Goal: Task Accomplishment & Management: Complete application form

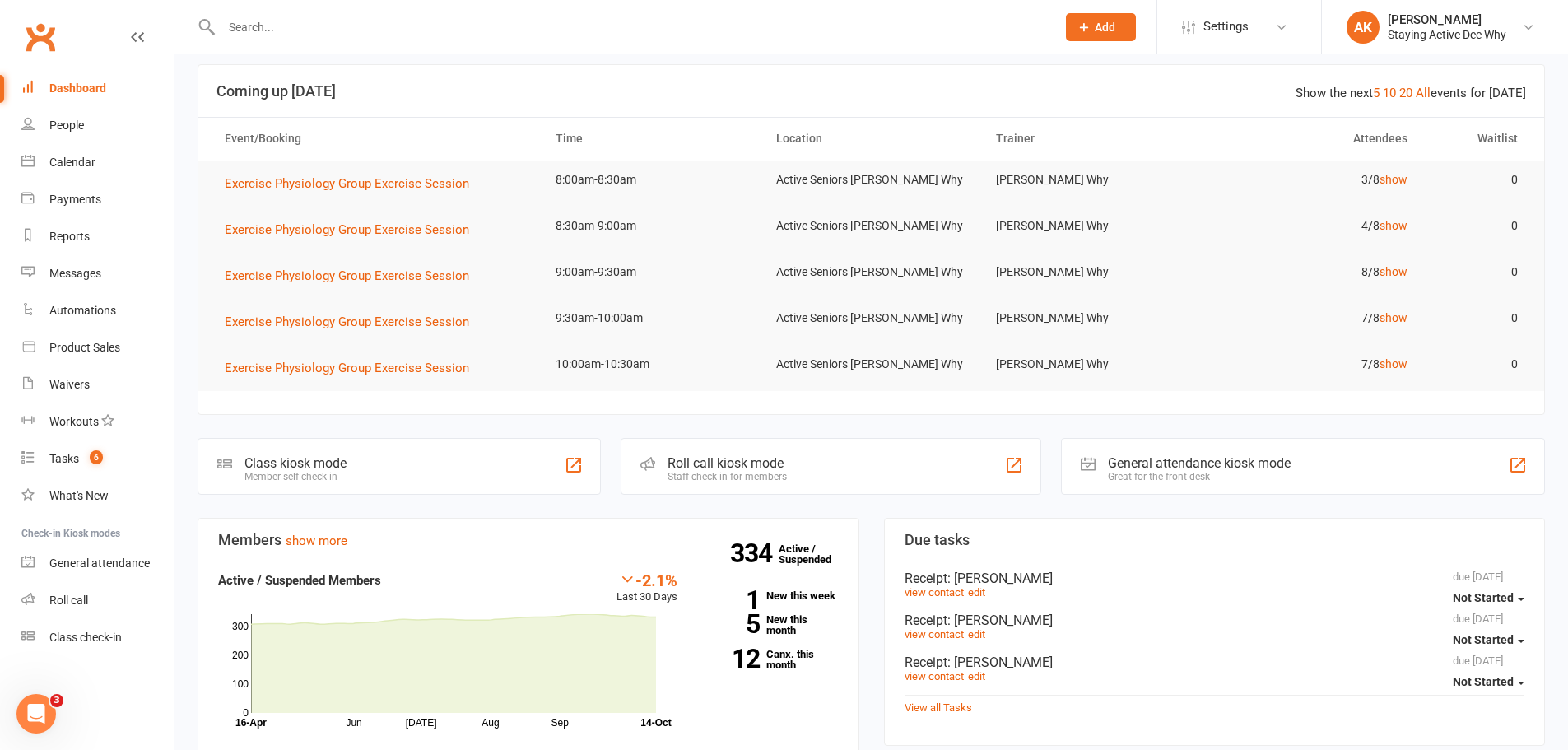
scroll to position [82, 0]
click at [1106, 27] on span "Add" at bounding box center [1105, 26] width 20 height 13
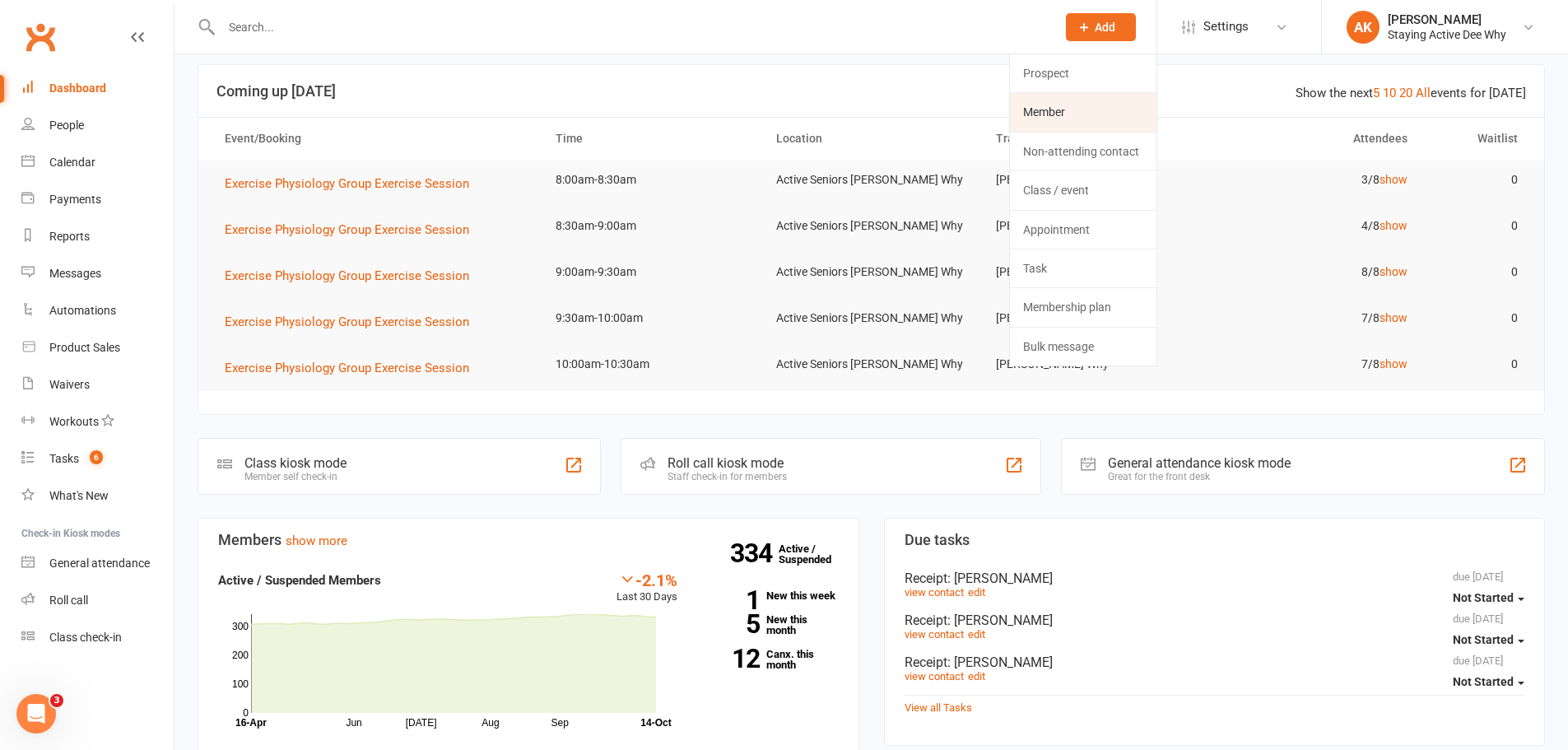
click at [1073, 106] on link "Member" at bounding box center [1083, 111] width 147 height 38
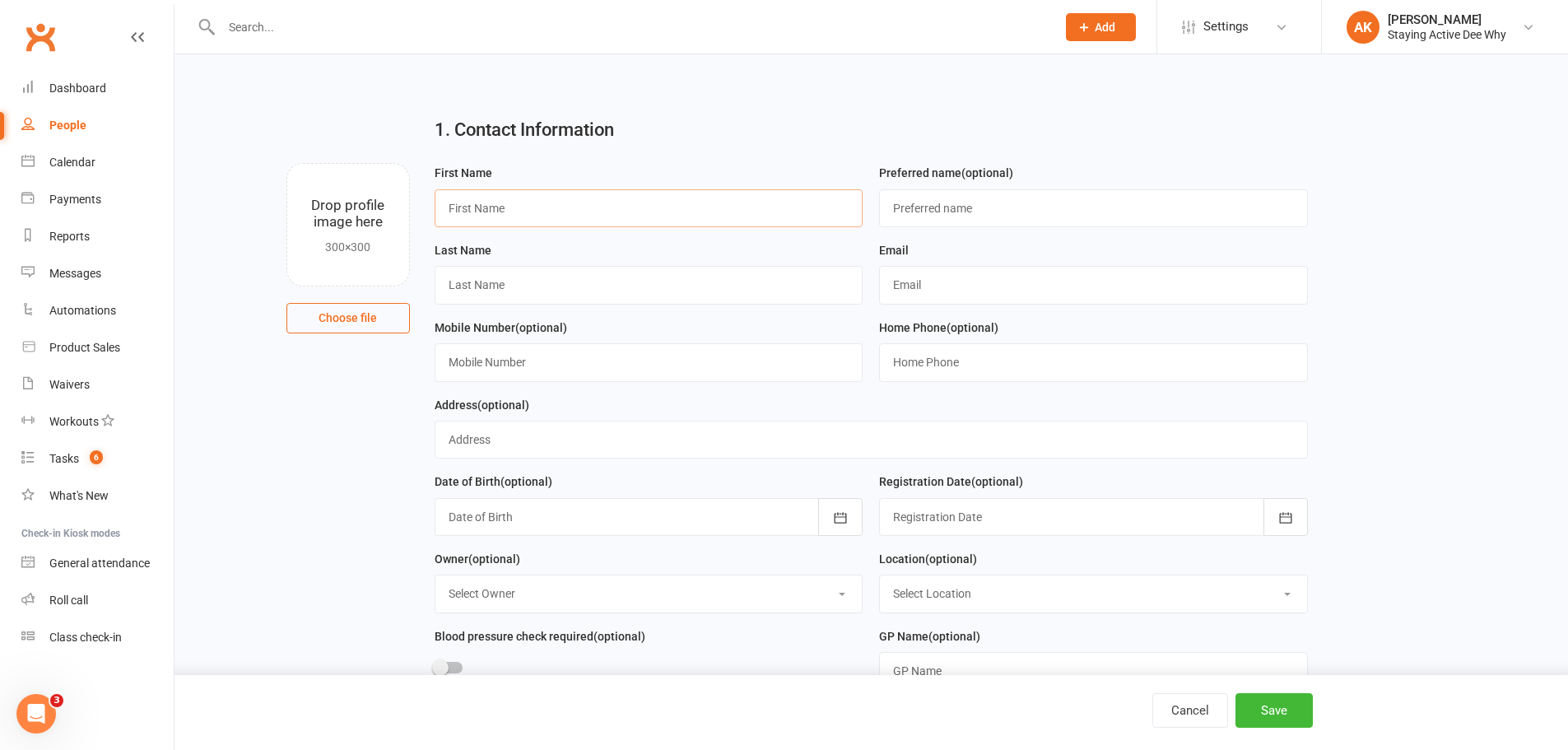
click at [602, 211] on input "text" at bounding box center [648, 208] width 429 height 38
paste input "Raija Ylifela"
drag, startPoint x: 587, startPoint y: 214, endPoint x: 477, endPoint y: 218, distance: 110.1
click at [477, 218] on input "Raija Ylifela" at bounding box center [648, 208] width 429 height 38
type input "Raija"
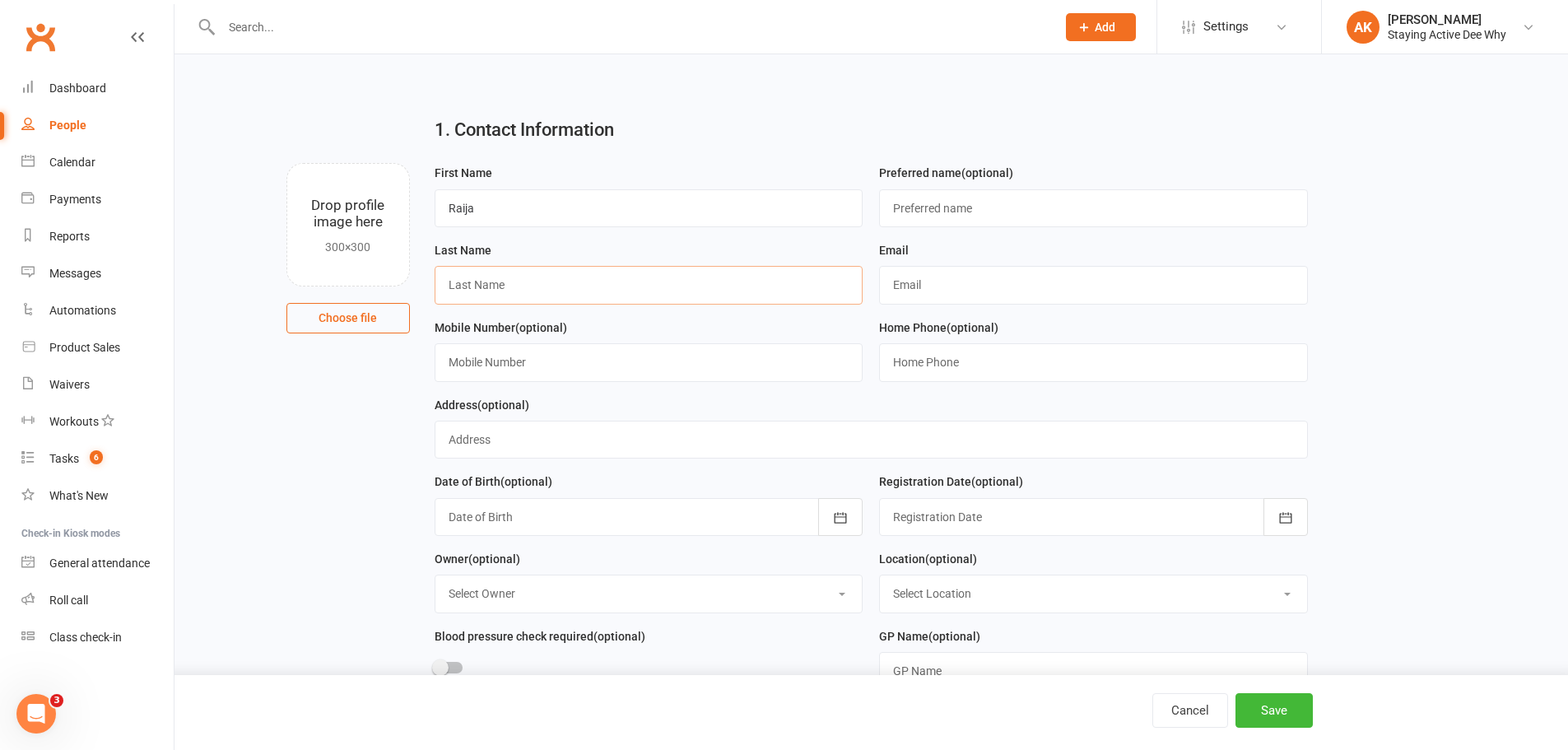
click at [498, 273] on input "text" at bounding box center [648, 284] width 429 height 38
paste input "Ylifela"
click at [640, 287] on input "Ylifela" at bounding box center [648, 284] width 429 height 38
paste input "s"
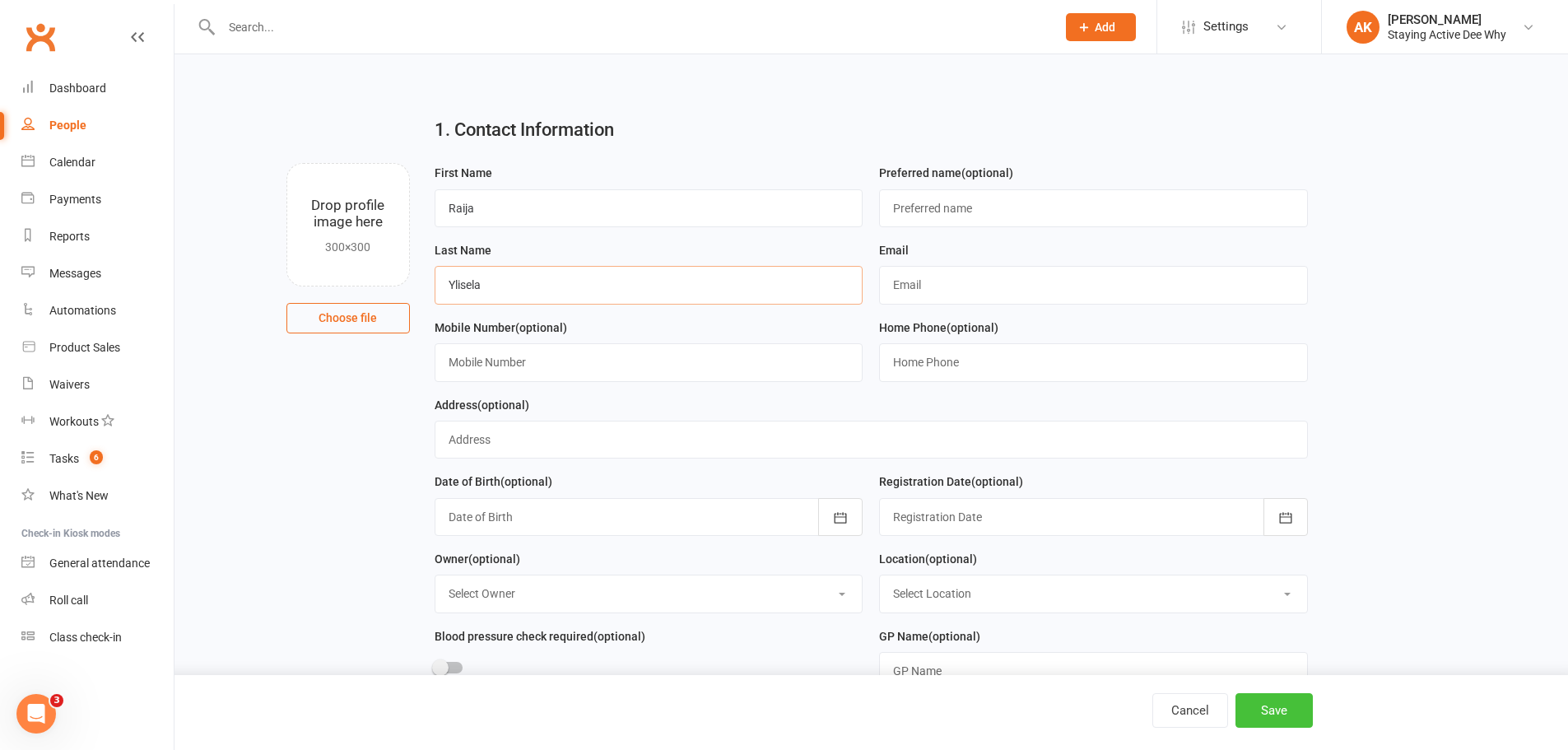
type input "Ylisela"
click at [1284, 704] on button "Save" at bounding box center [1274, 710] width 77 height 34
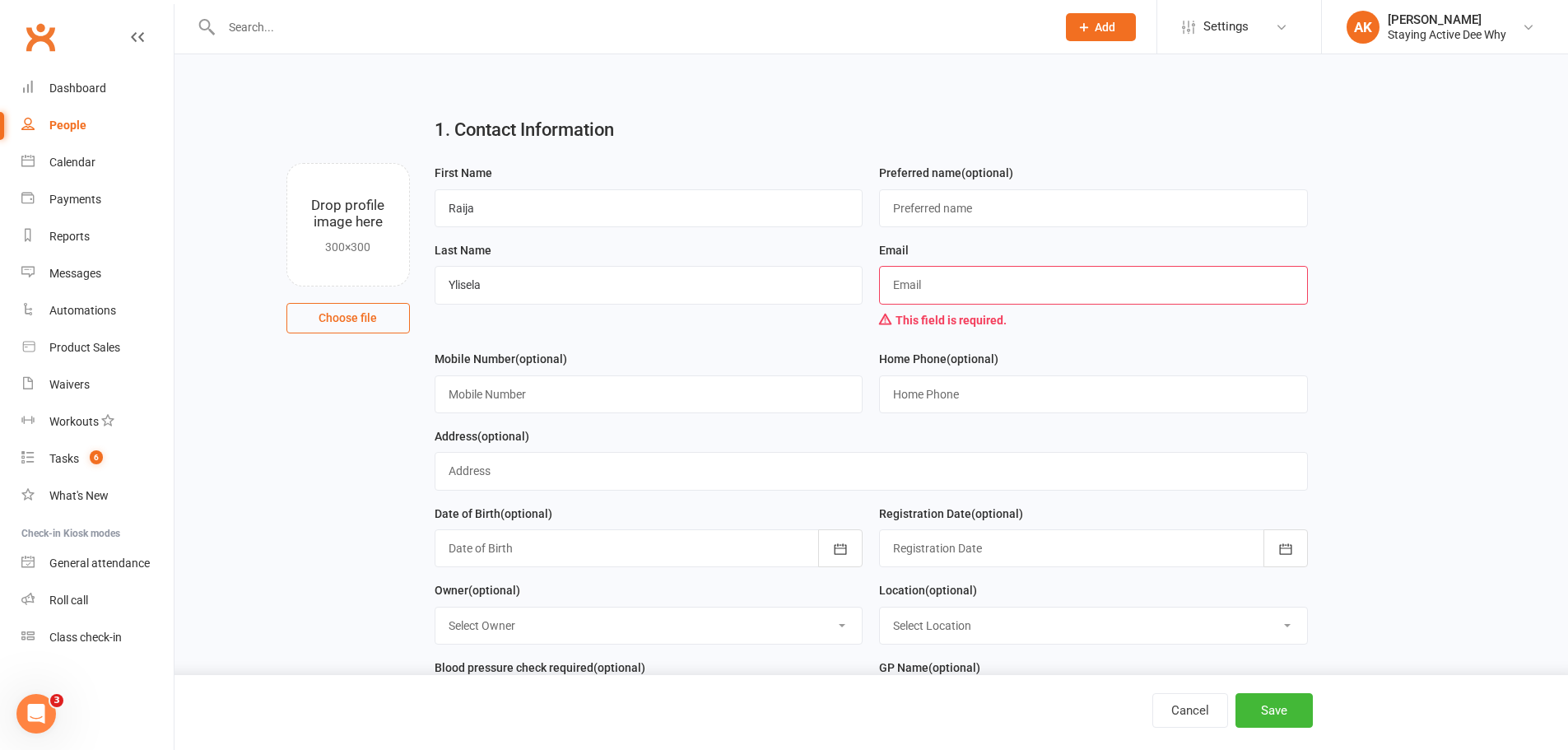
click at [982, 286] on input "text" at bounding box center [1093, 284] width 429 height 38
paste input "[EMAIL_ADDRESS][DOMAIN_NAME]"
type input "[EMAIL_ADDRESS][DOMAIN_NAME]"
click at [1256, 708] on button "Save" at bounding box center [1274, 710] width 77 height 34
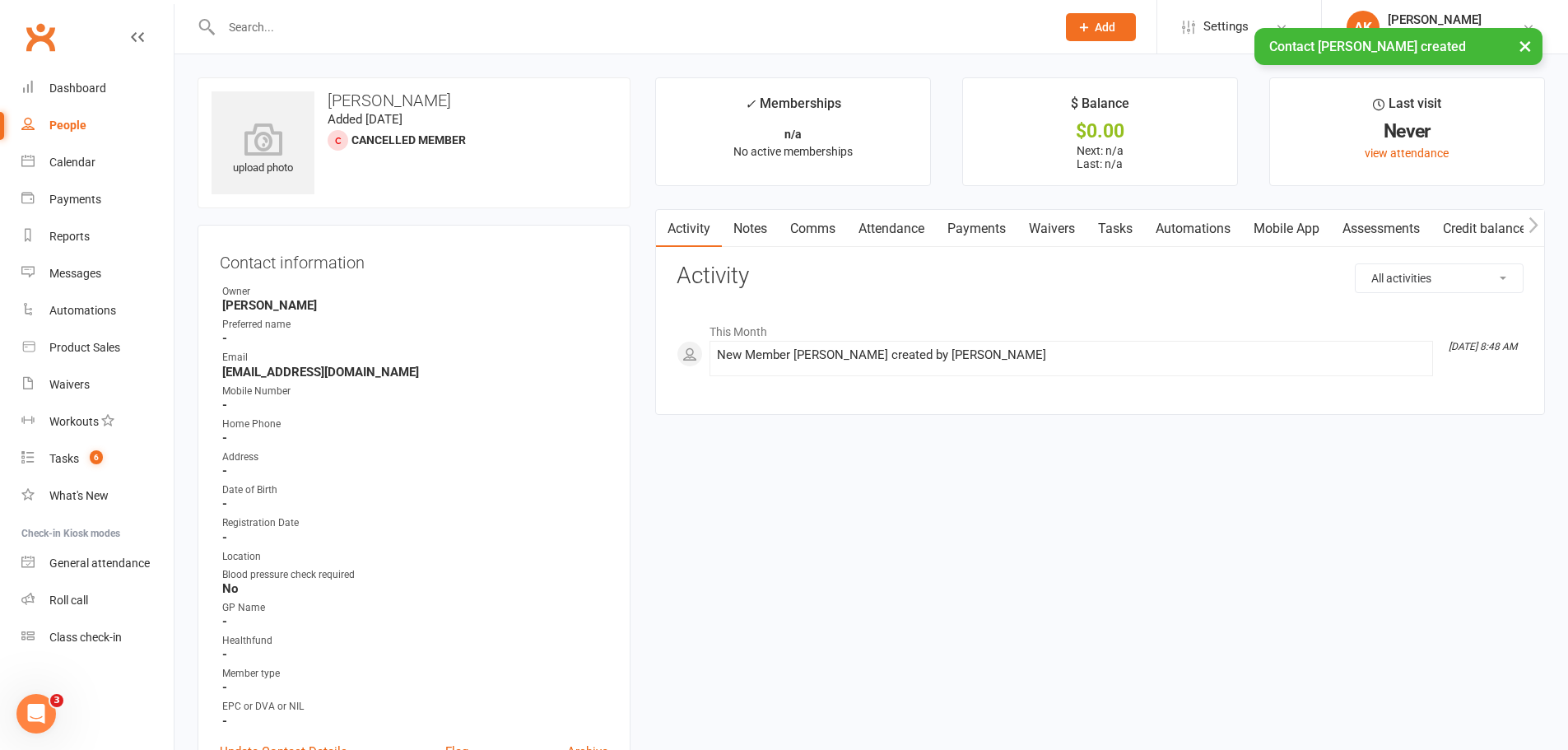
scroll to position [0, 2]
drag, startPoint x: 1274, startPoint y: 241, endPoint x: 1042, endPoint y: 265, distance: 233.2
click at [1042, 265] on div "Activity Notes Comms Attendance Payments Waivers Tasks Automations Mobile App A…" at bounding box center [1100, 311] width 890 height 206
click at [1386, 221] on link "Assessments" at bounding box center [1381, 228] width 100 height 38
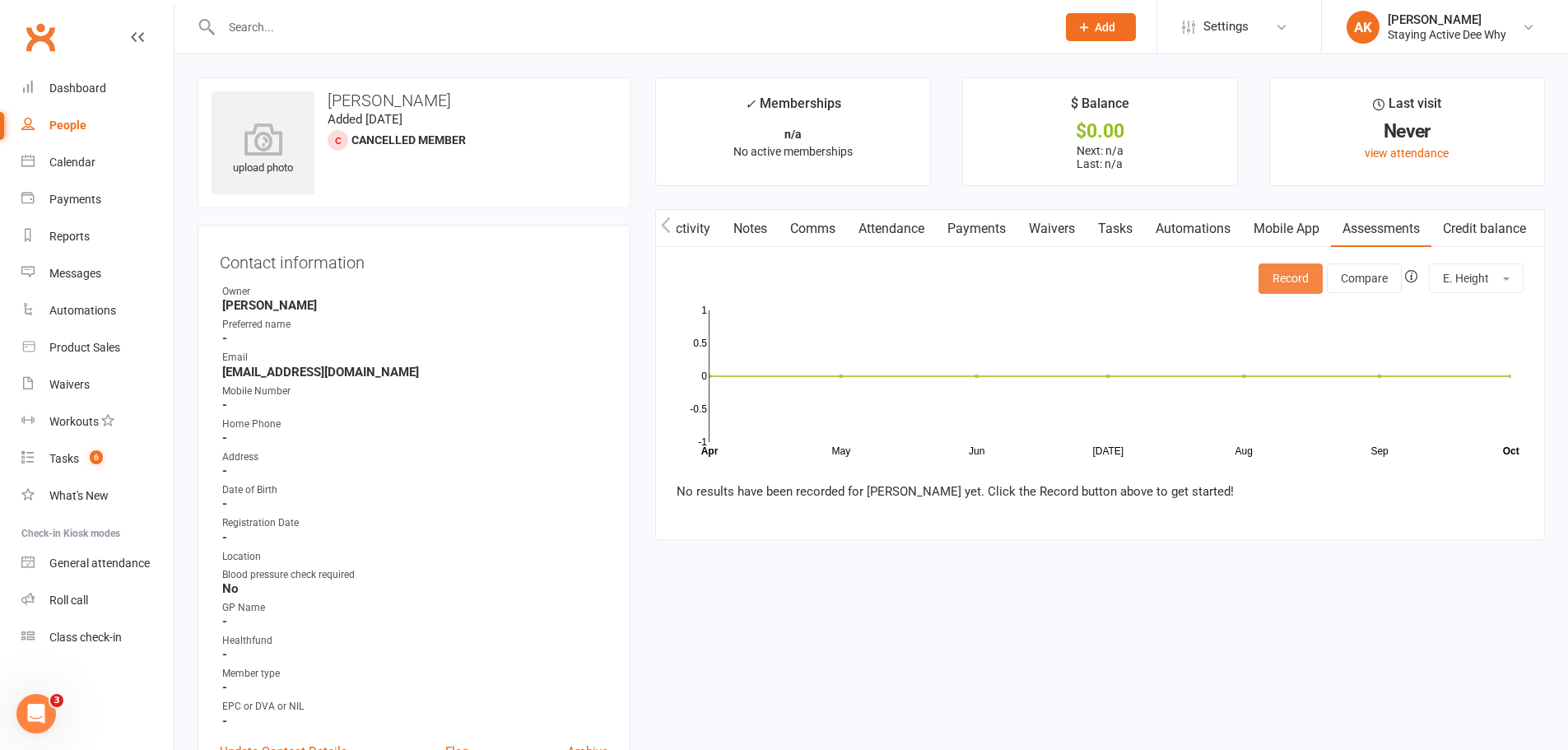
click at [1271, 280] on button "Record" at bounding box center [1291, 278] width 64 height 30
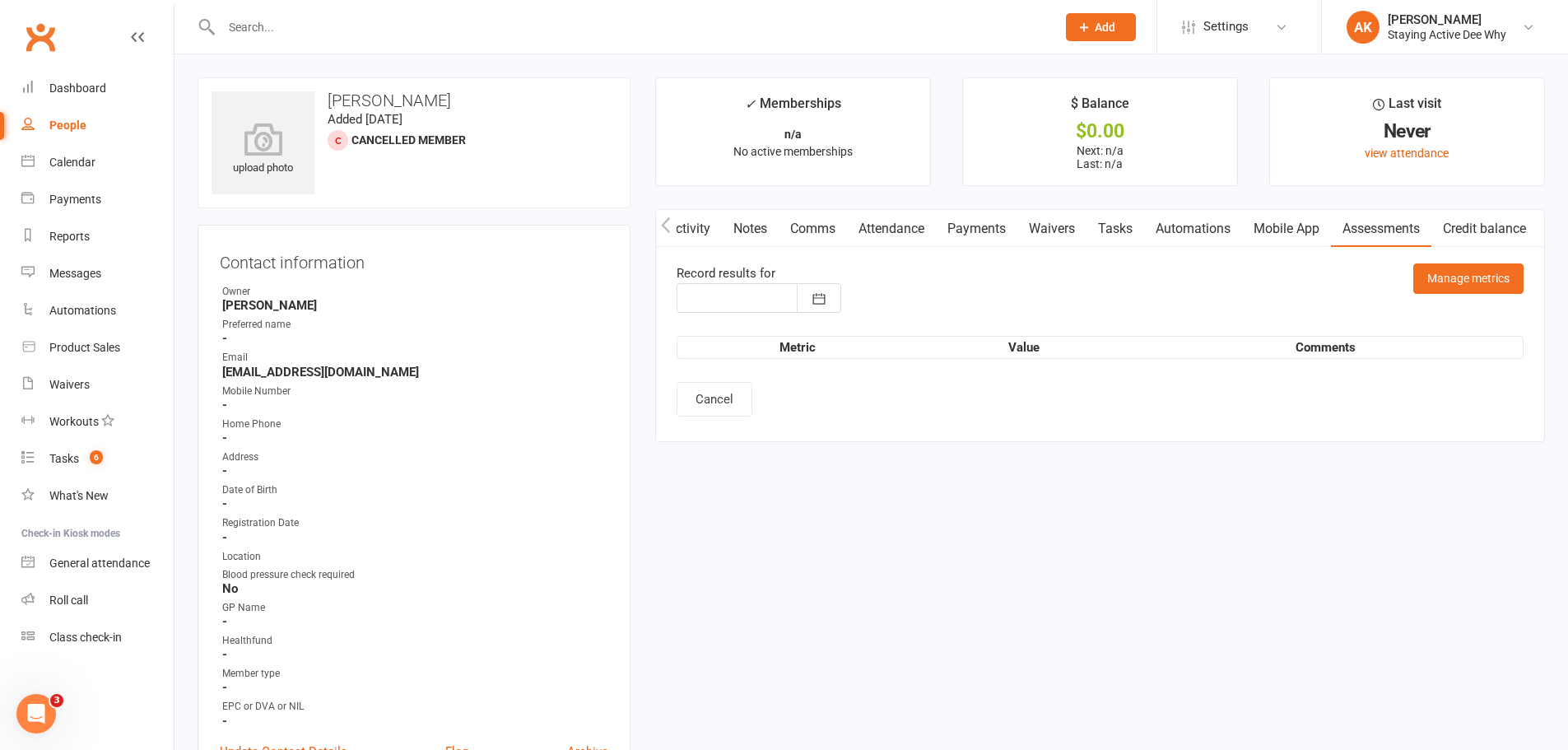
type input "[DATE]"
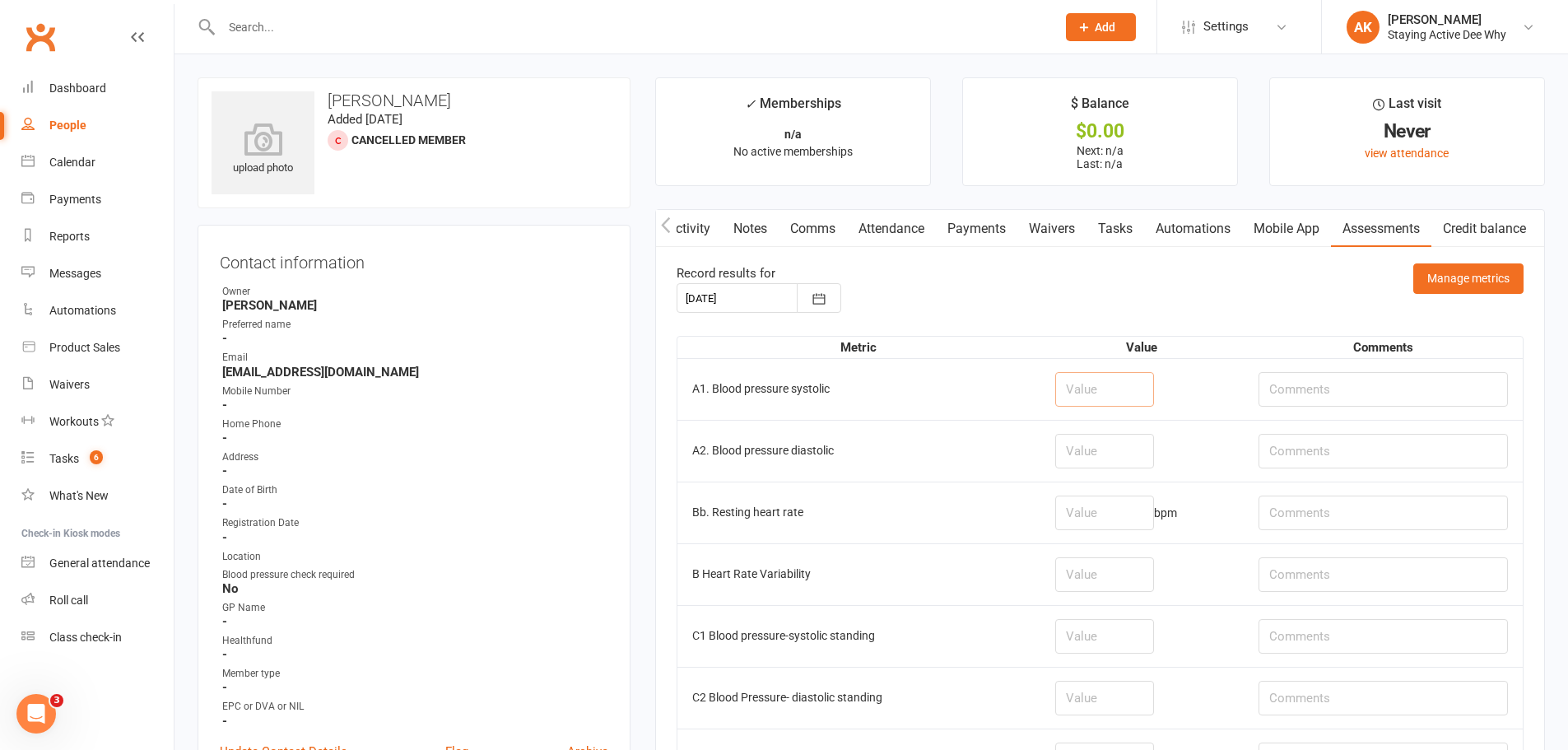
click at [1099, 389] on input "number" at bounding box center [1105, 389] width 99 height 34
type input "137"
type input "71"
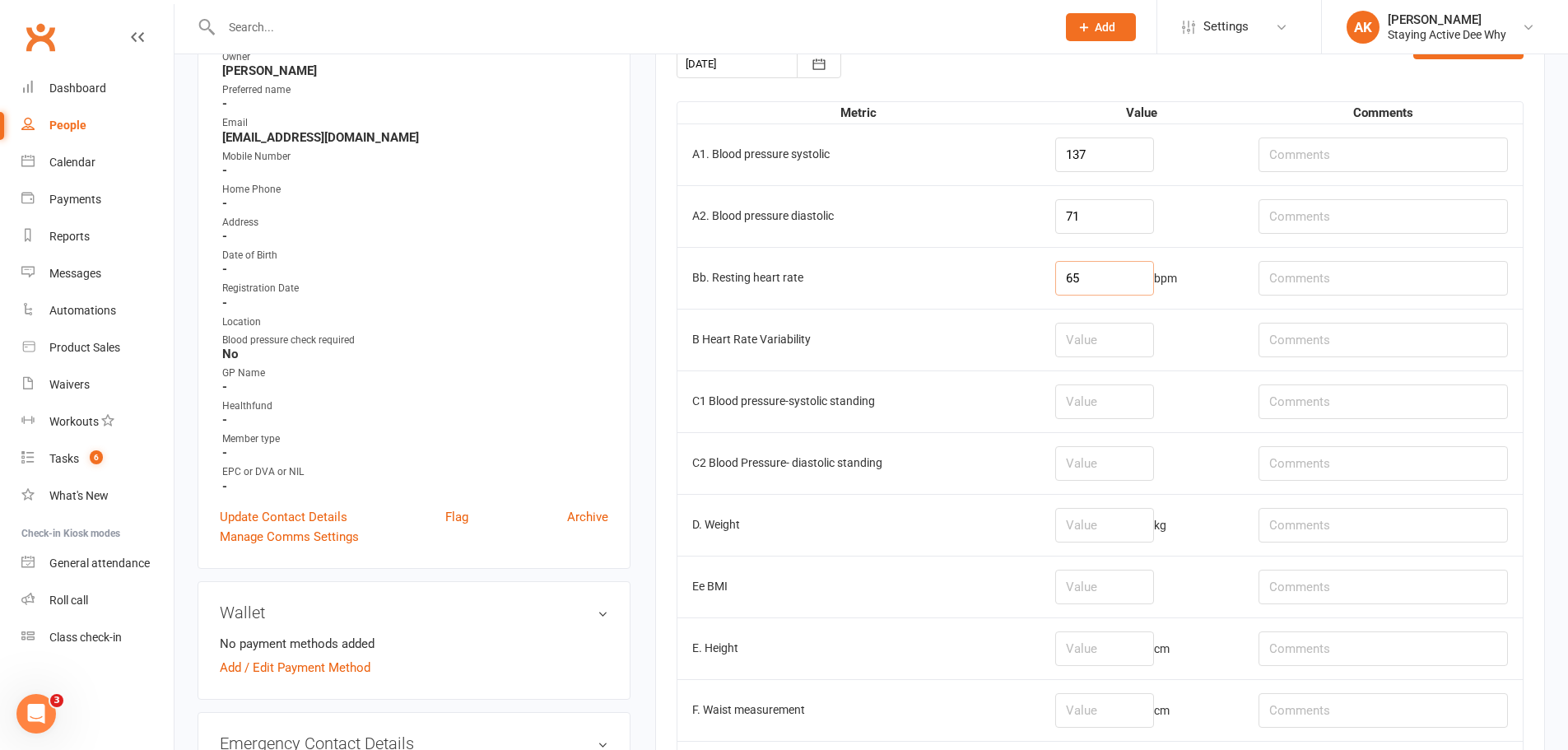
scroll to position [246, 0]
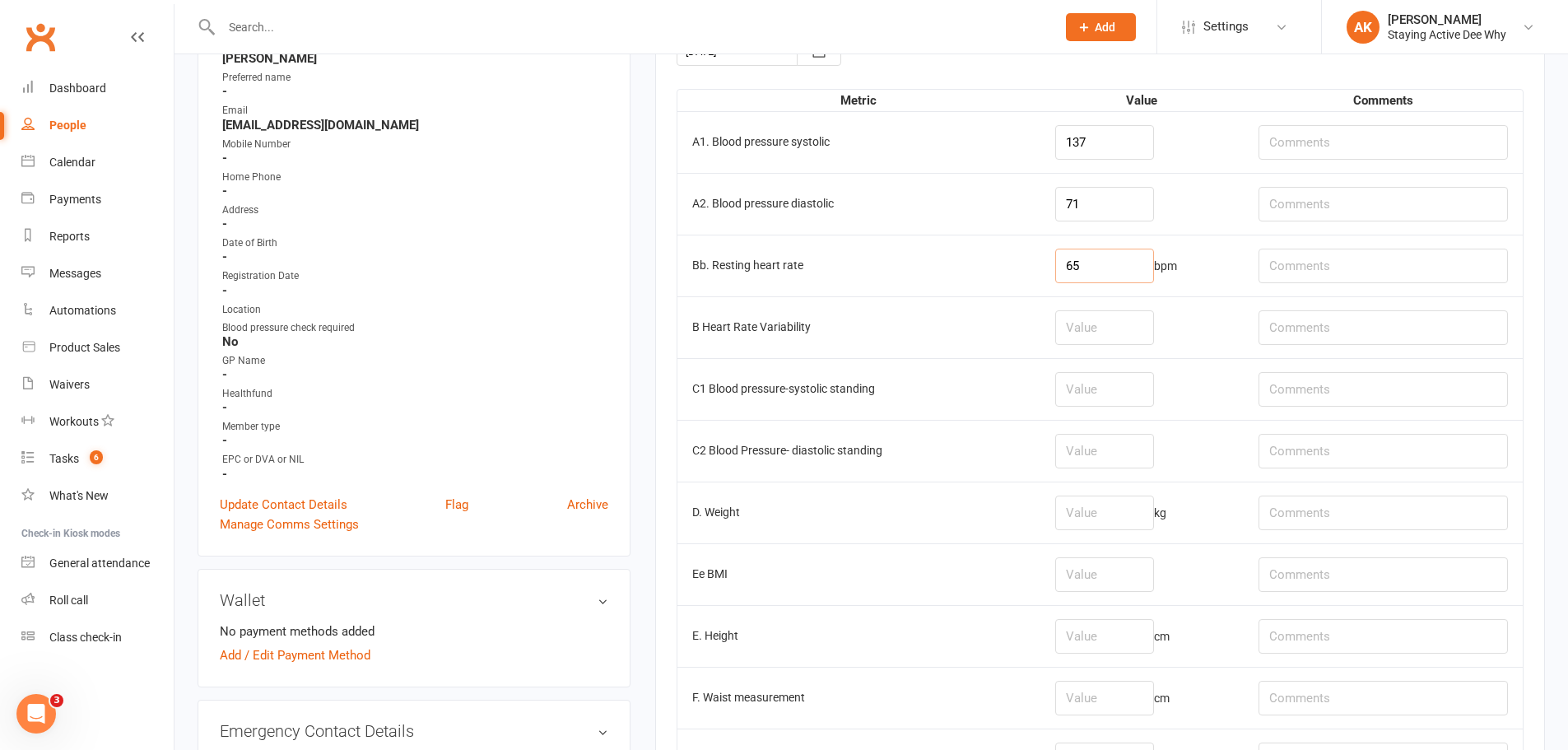
type input "65"
click at [1319, 512] on input "text" at bounding box center [1384, 512] width 249 height 34
type input "shoes off"
click at [1127, 509] on input "number" at bounding box center [1105, 512] width 99 height 34
type input "64.2"
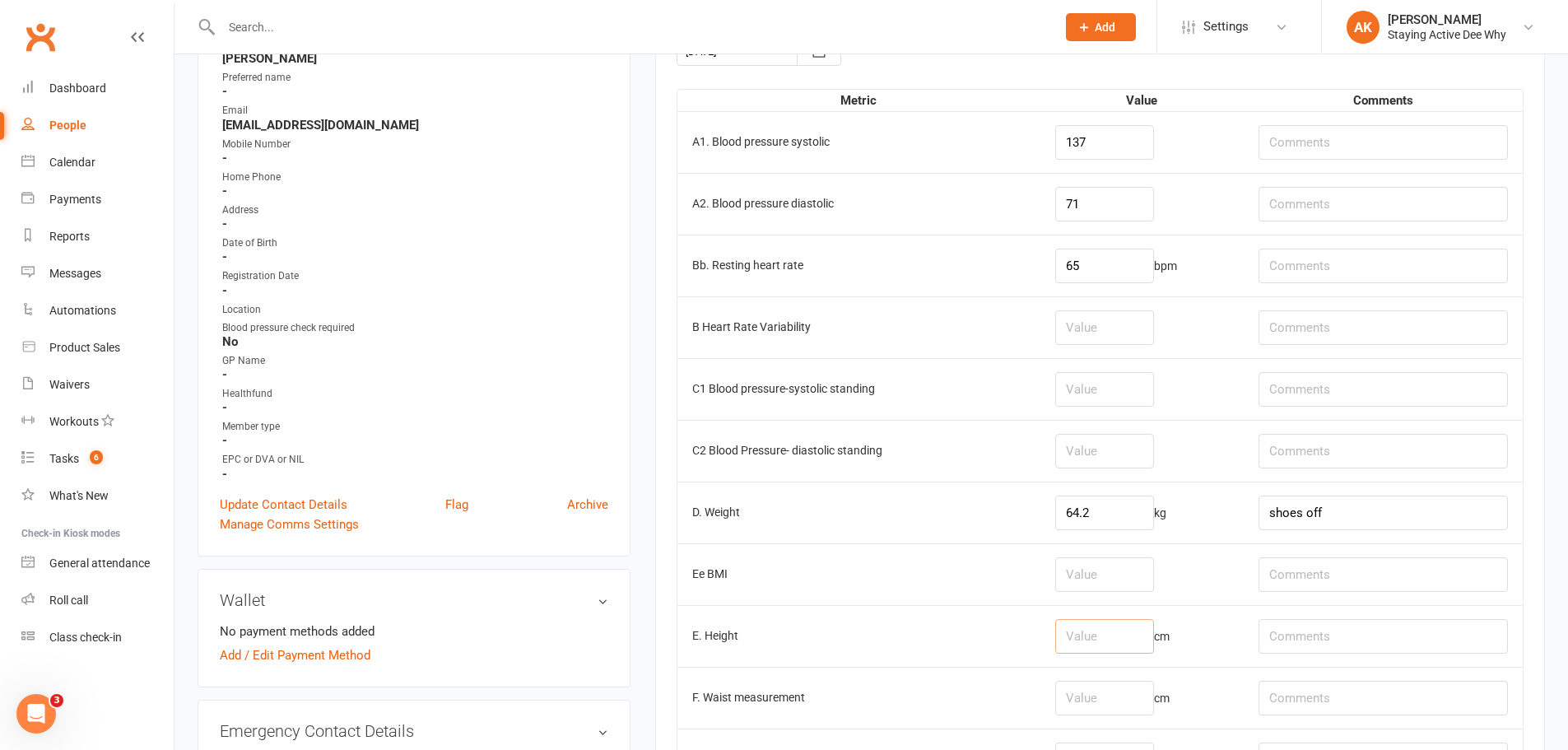
drag, startPoint x: 1118, startPoint y: 640, endPoint x: 1134, endPoint y: 638, distance: 16.1
click at [1118, 639] on input "number" at bounding box center [1105, 636] width 99 height 34
type input "165.6"
click at [1124, 708] on input "number" at bounding box center [1105, 697] width 99 height 34
type input "82.5"
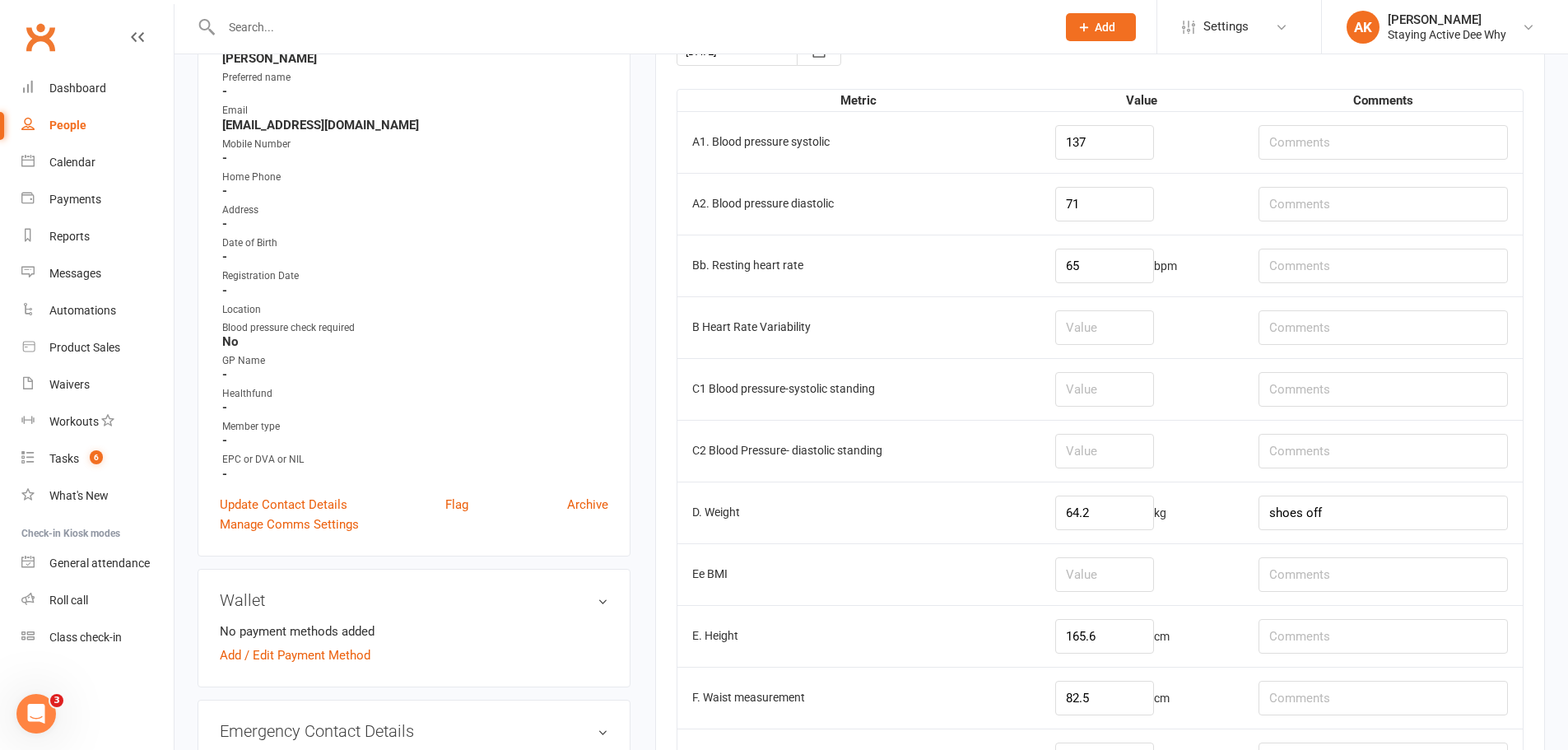
click at [974, 566] on td "Ee BMI" at bounding box center [859, 574] width 363 height 61
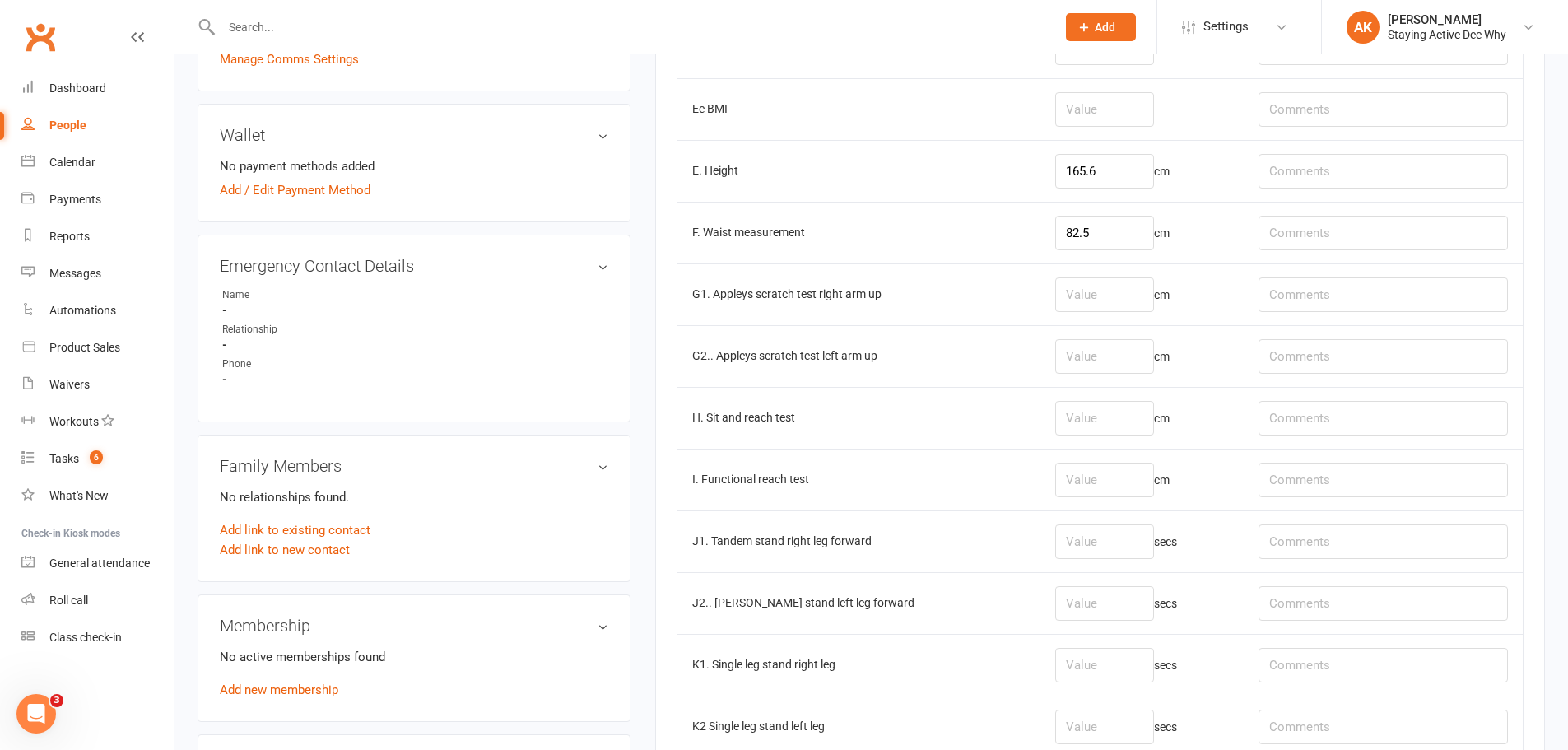
scroll to position [740, 0]
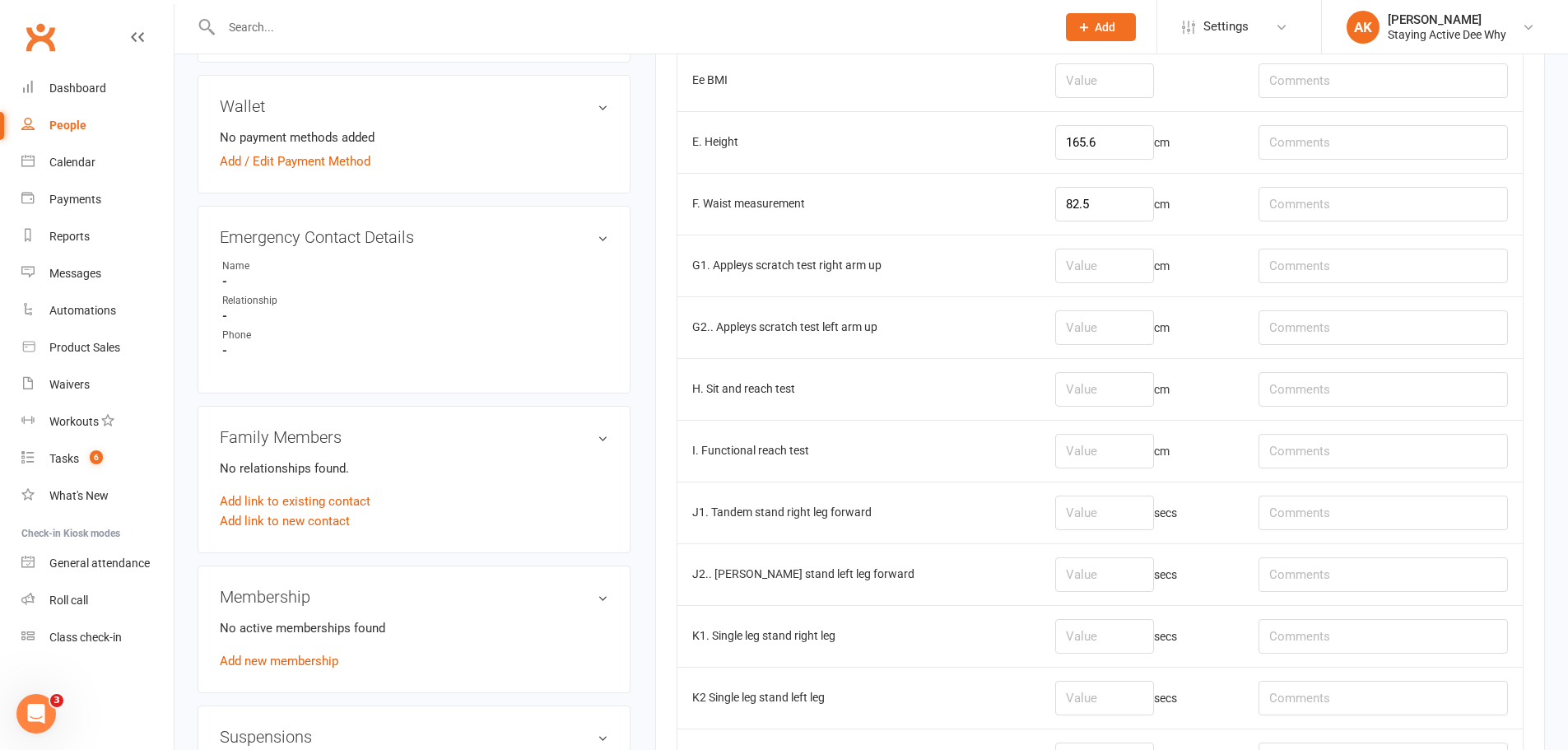
drag, startPoint x: 1049, startPoint y: 262, endPoint x: 1058, endPoint y: 262, distance: 9.0
click at [1041, 262] on td "G1. Appleys scratch test right arm up" at bounding box center [859, 265] width 363 height 61
click at [1082, 261] on input "number" at bounding box center [1105, 265] width 99 height 34
type input "-11"
type input "-14"
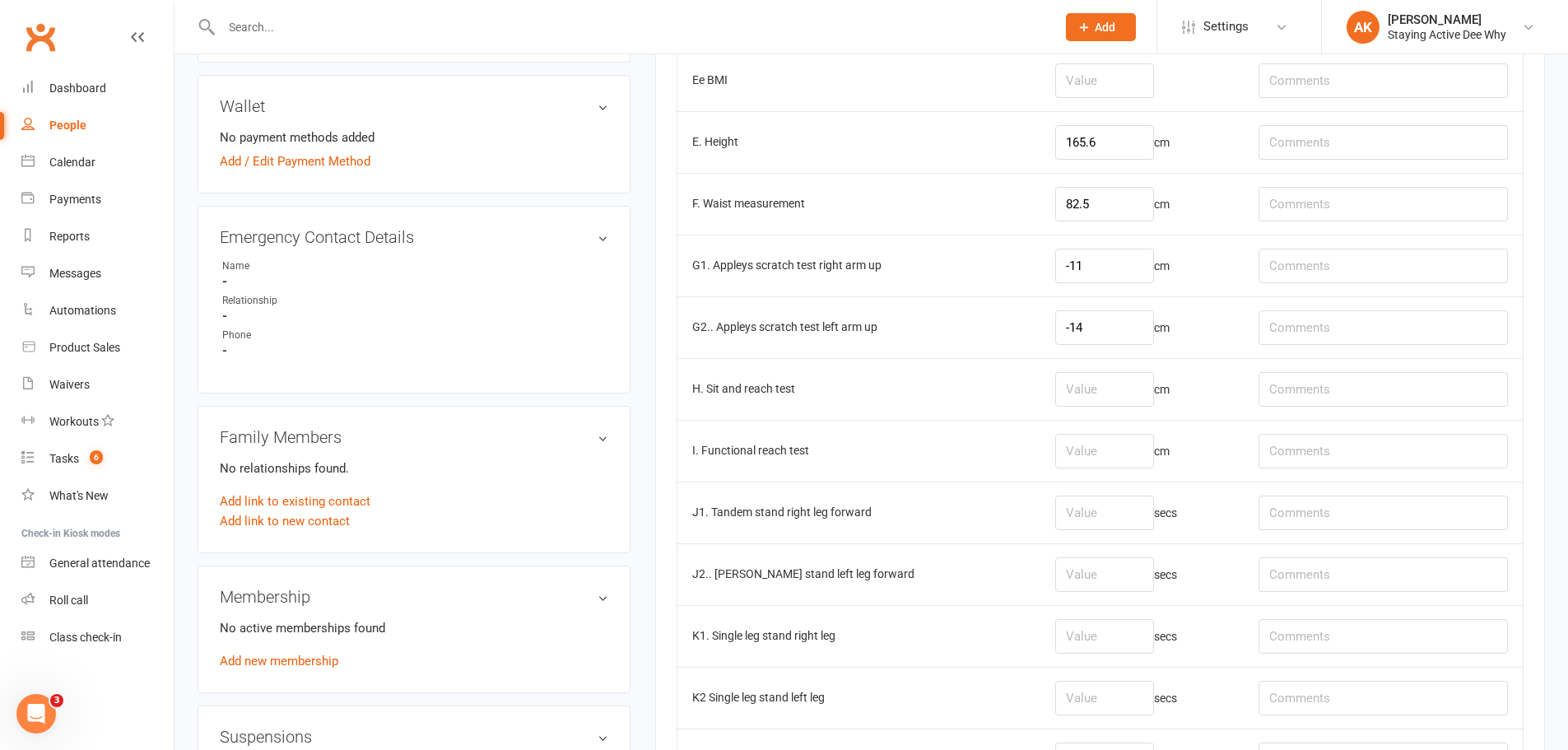
click at [853, 313] on td "G2.. Appleys scratch test left arm up" at bounding box center [859, 327] width 363 height 61
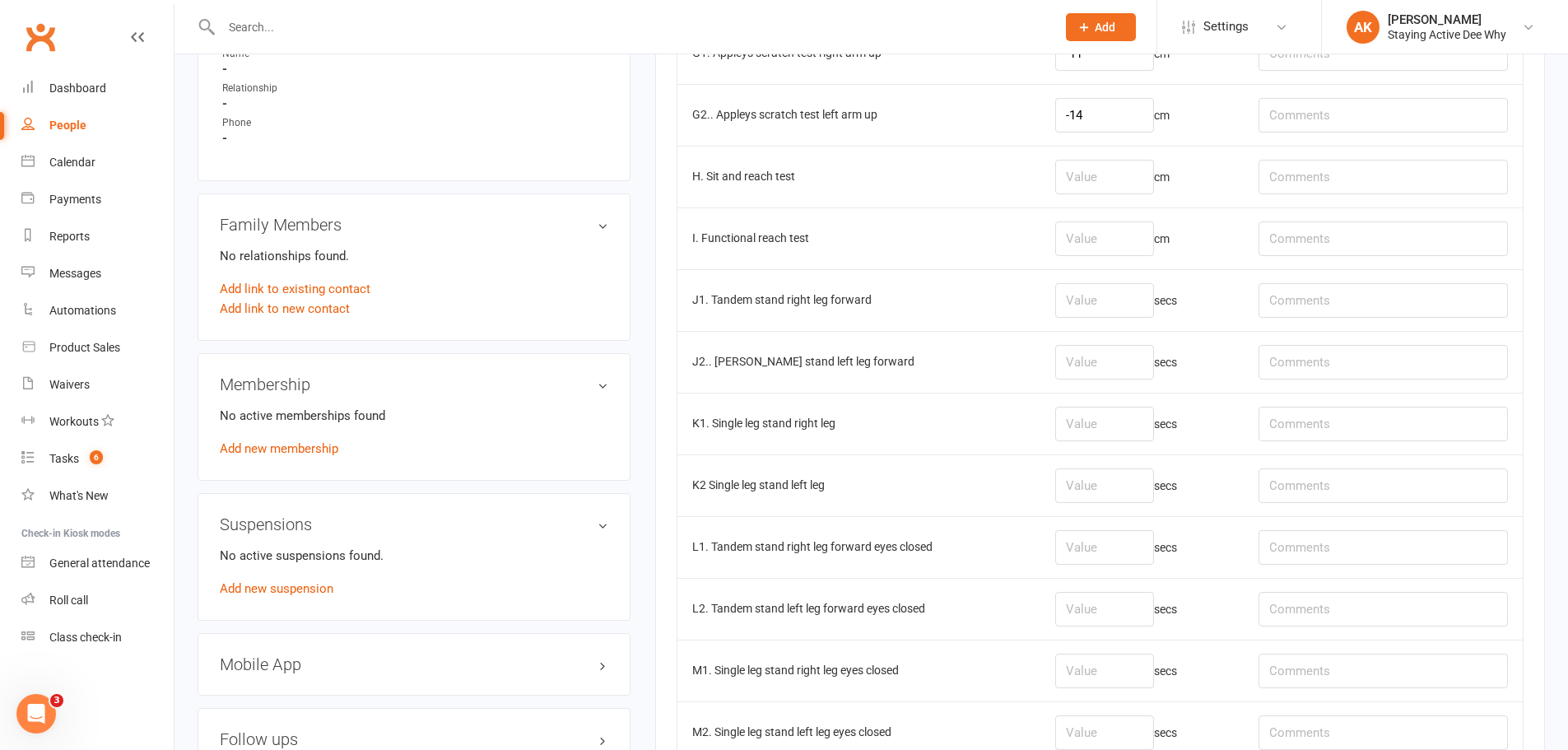
scroll to position [988, 0]
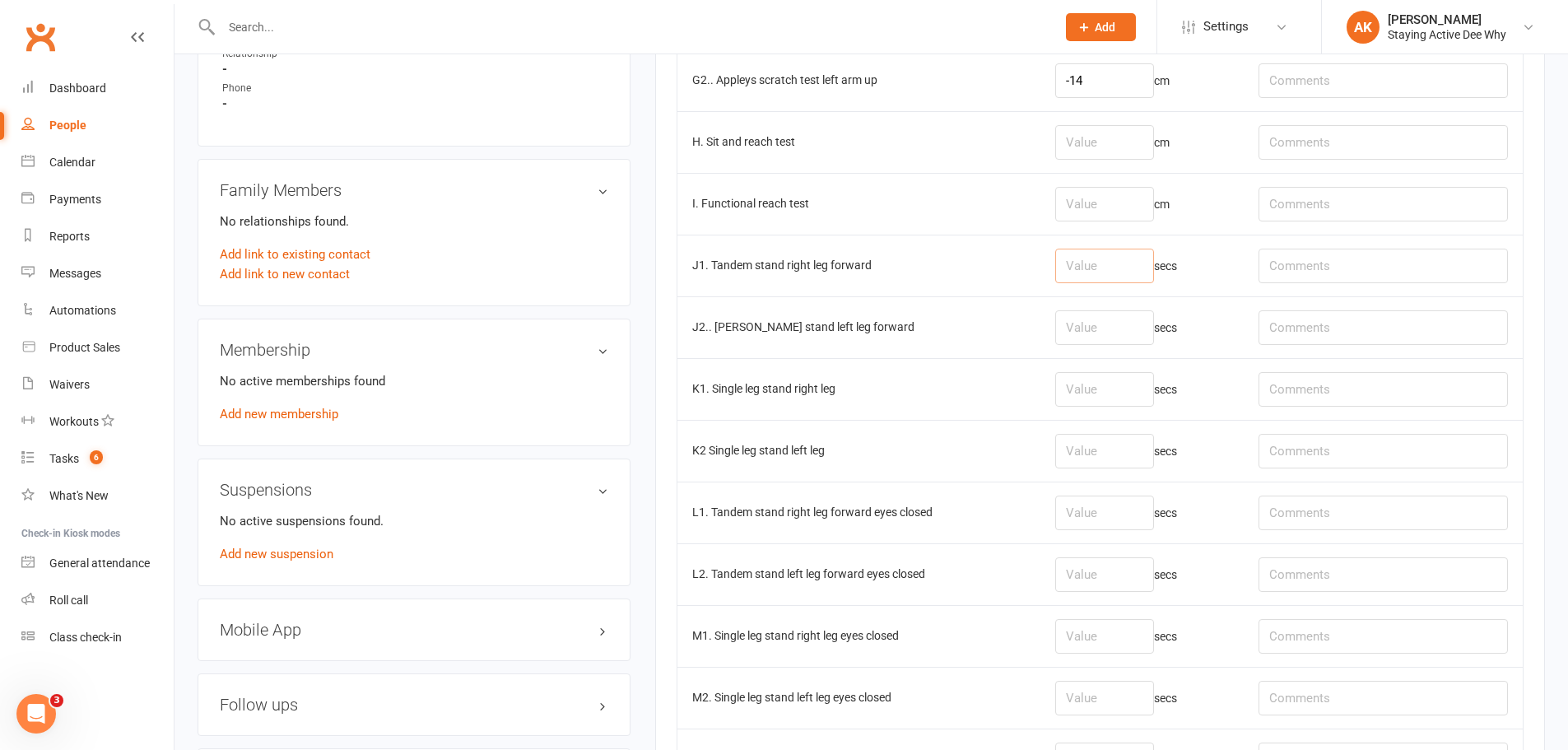
click at [1131, 263] on input "number" at bounding box center [1105, 265] width 99 height 34
type input "26.75"
click at [1099, 327] on input "number" at bounding box center [1105, 327] width 99 height 34
type input "25.28"
click at [1113, 442] on input "number" at bounding box center [1105, 450] width 99 height 34
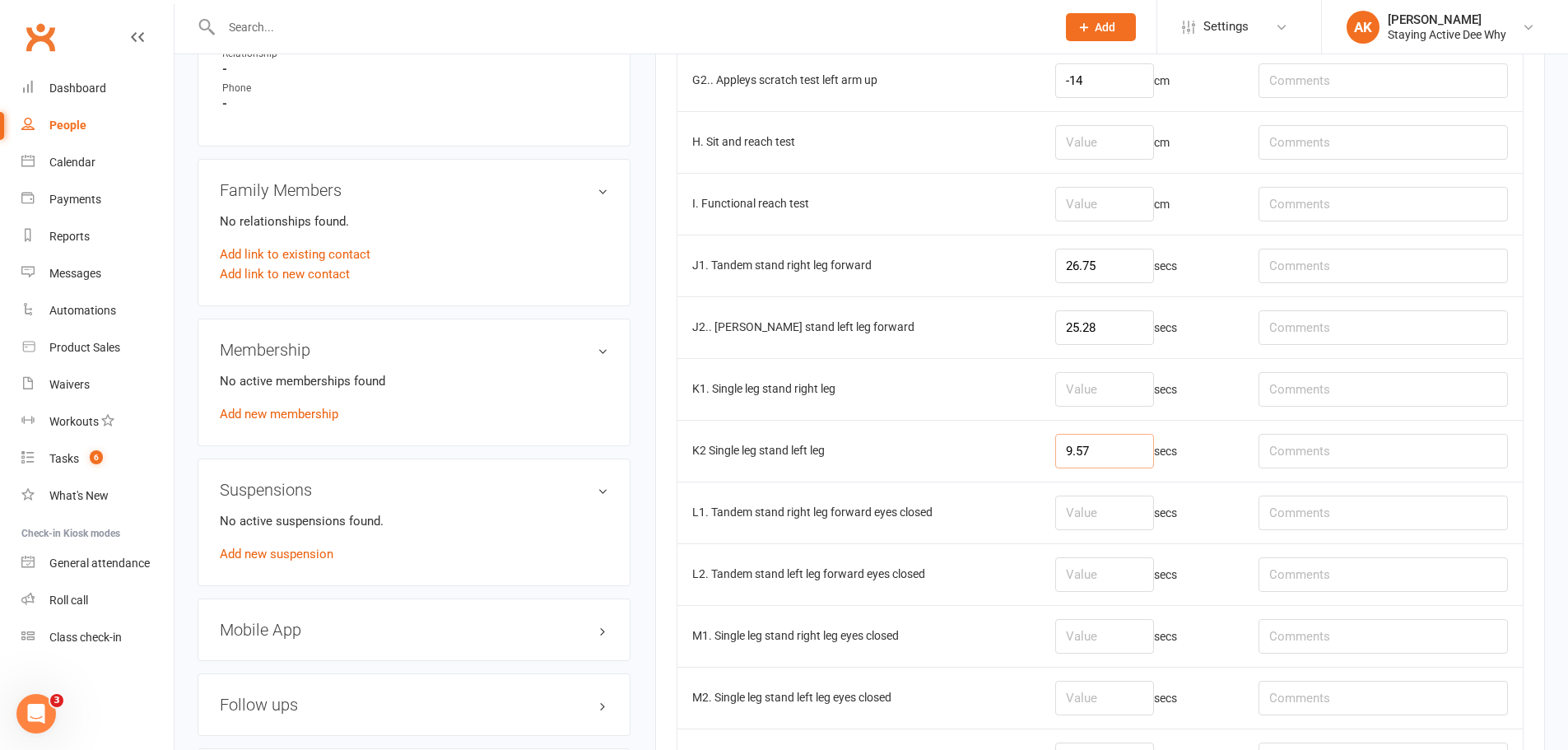
type input "9.57"
click at [1098, 386] on input "number" at bounding box center [1105, 389] width 99 height 34
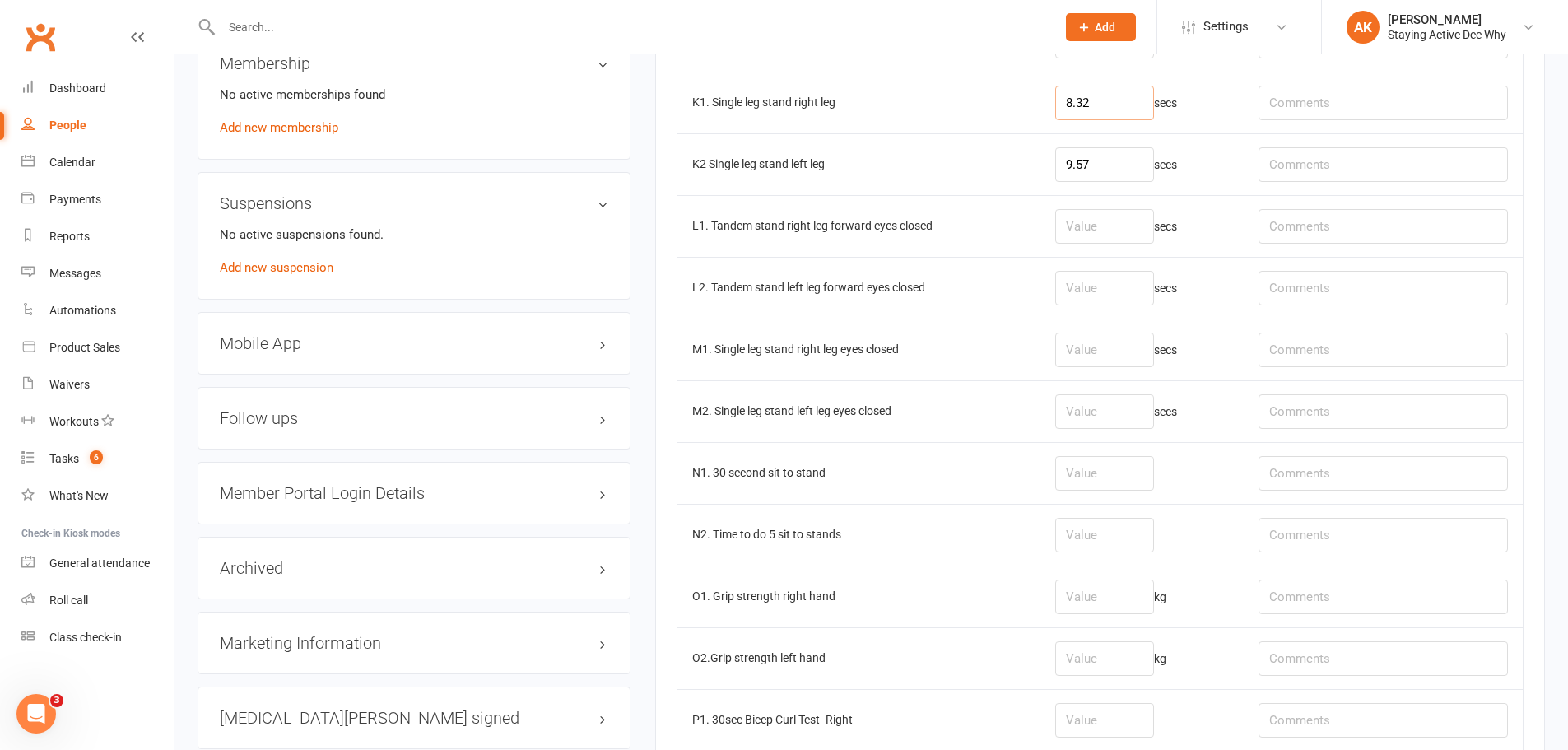
scroll to position [1482, 0]
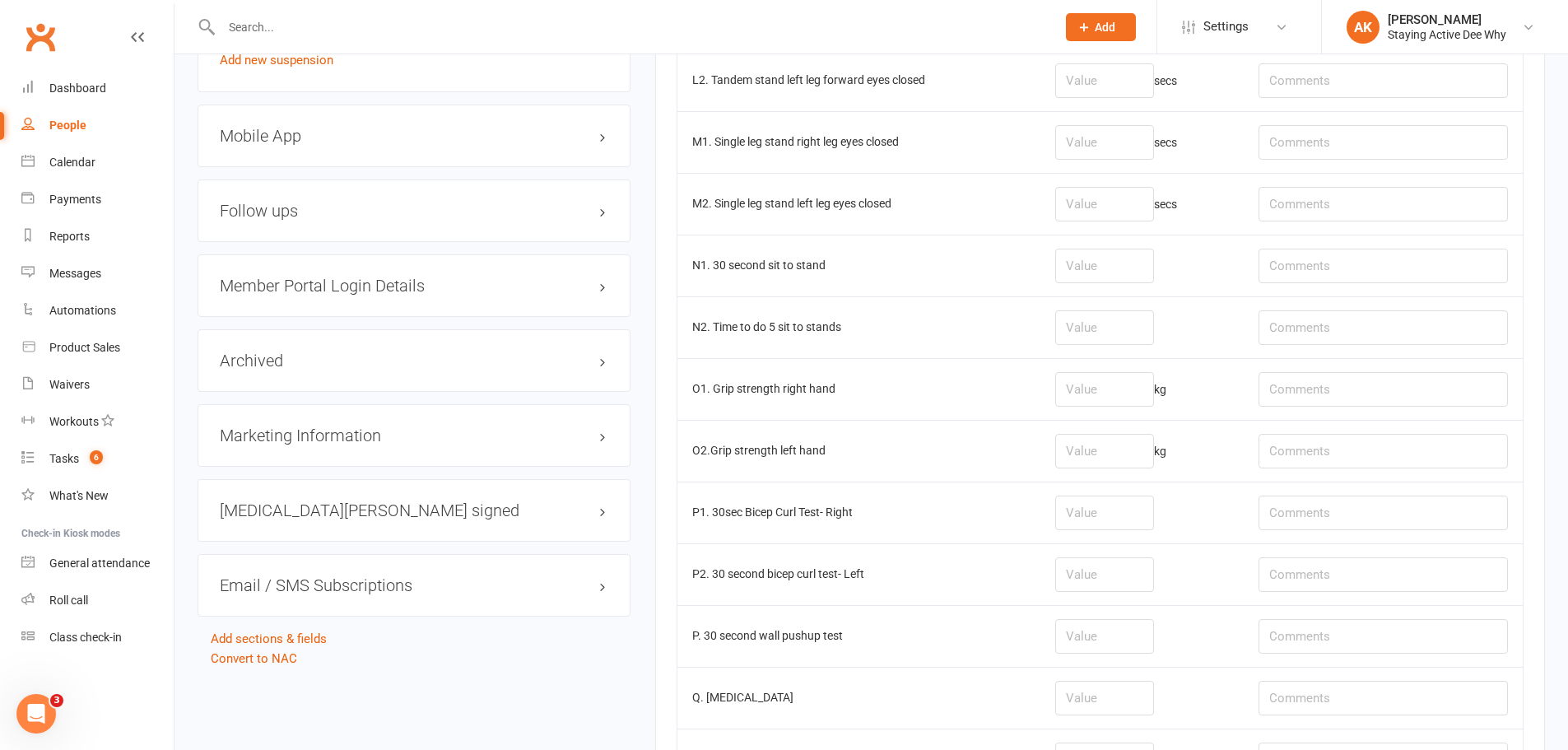
type input "8.32"
click at [1107, 387] on input "number" at bounding box center [1105, 389] width 99 height 34
type input "19.3"
type input "18"
drag, startPoint x: 1138, startPoint y: 388, endPoint x: 1049, endPoint y: 408, distance: 91.2
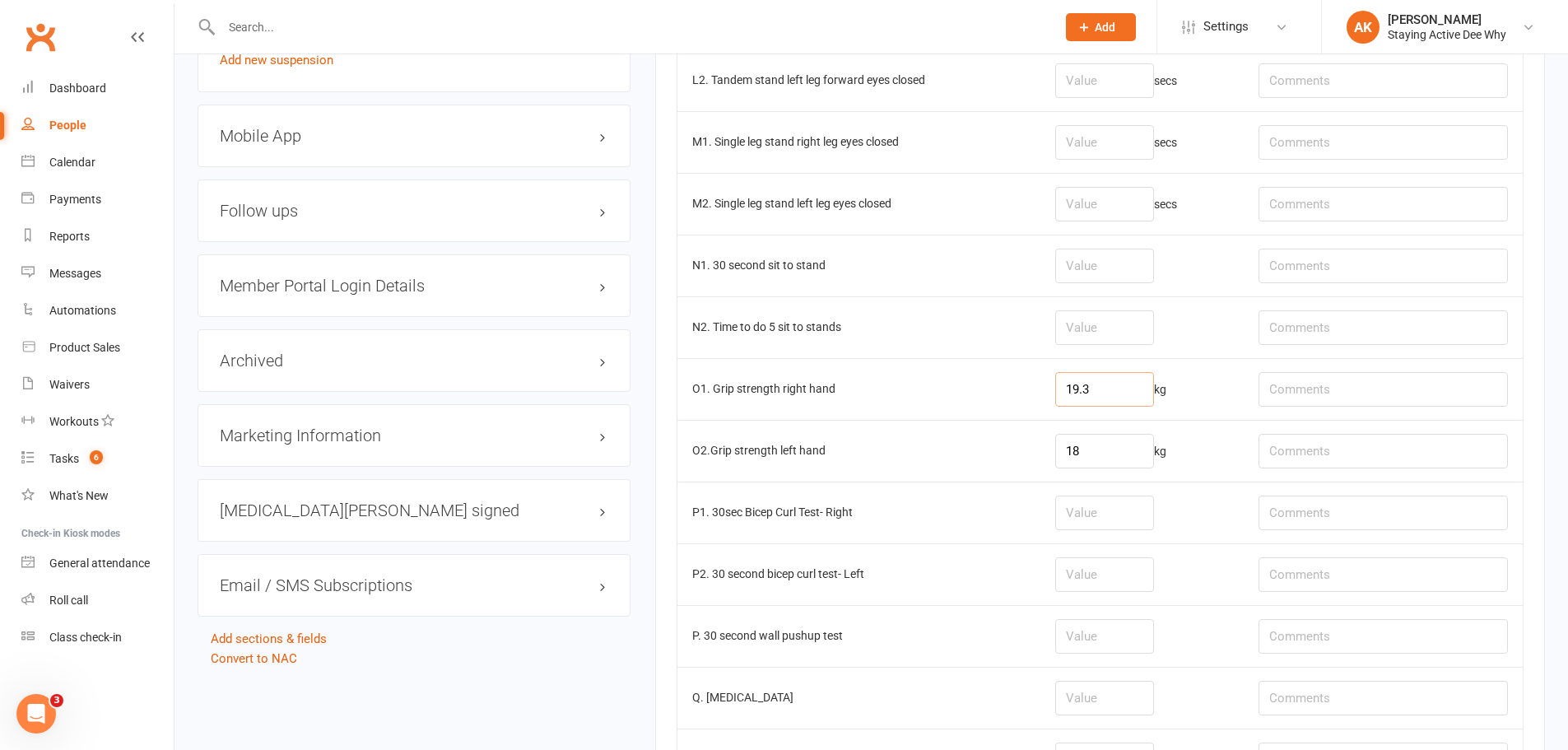
click at [1049, 408] on tr "O1. Grip strength right hand 19.3 kg" at bounding box center [1100, 389] width 846 height 61
type input "23.7"
drag, startPoint x: 1104, startPoint y: 442, endPoint x: 1023, endPoint y: 462, distance: 83.4
click at [1022, 466] on tr "O2.Grip strength left hand 18 kg" at bounding box center [1100, 450] width 846 height 61
type input "21.1"
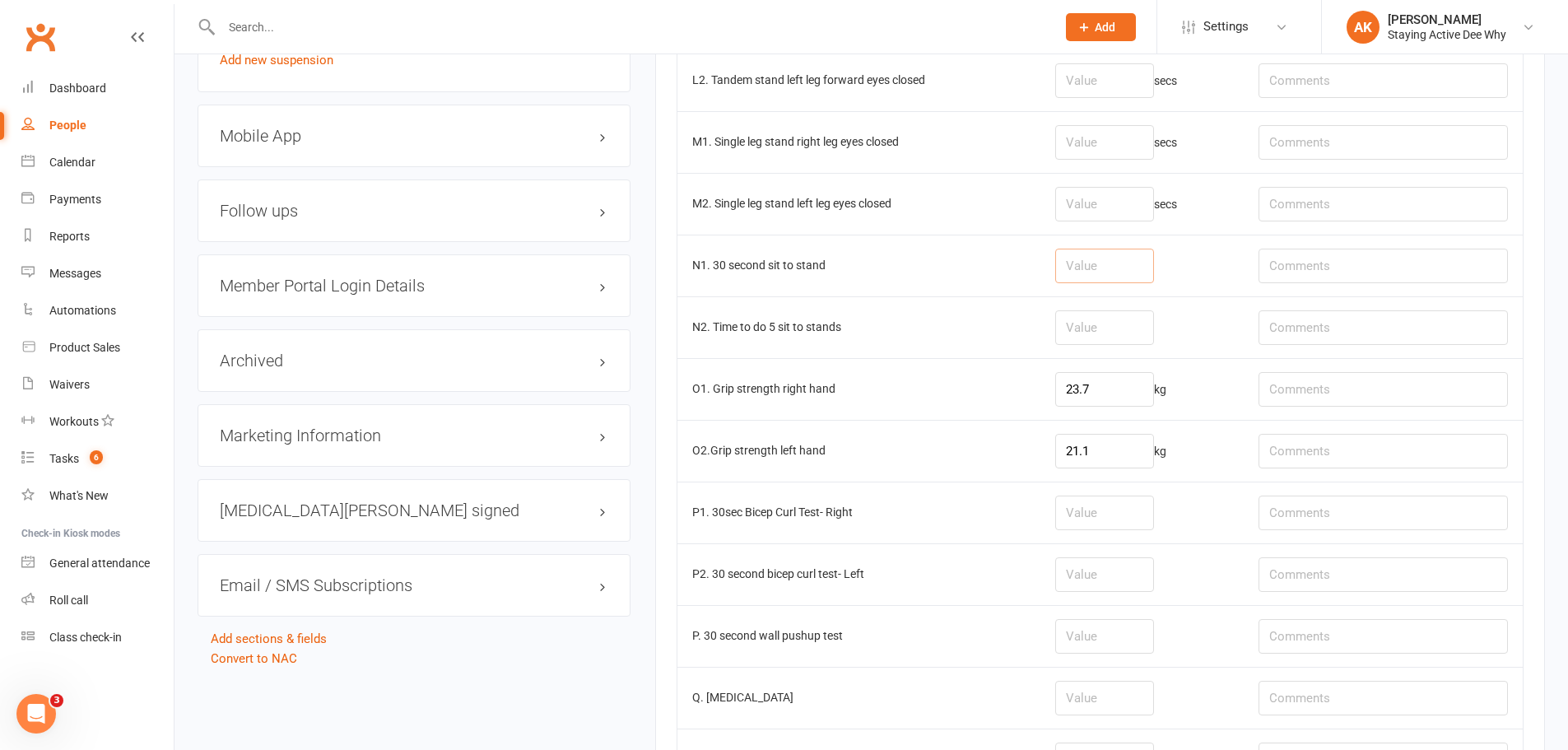
click at [1147, 253] on input "number" at bounding box center [1105, 265] width 99 height 34
type input "10"
click at [1285, 260] on input "Signficant knee valgus" at bounding box center [1384, 265] width 249 height 34
click at [1488, 261] on input "6/10 RPE. Significant knee valgus" at bounding box center [1384, 265] width 249 height 34
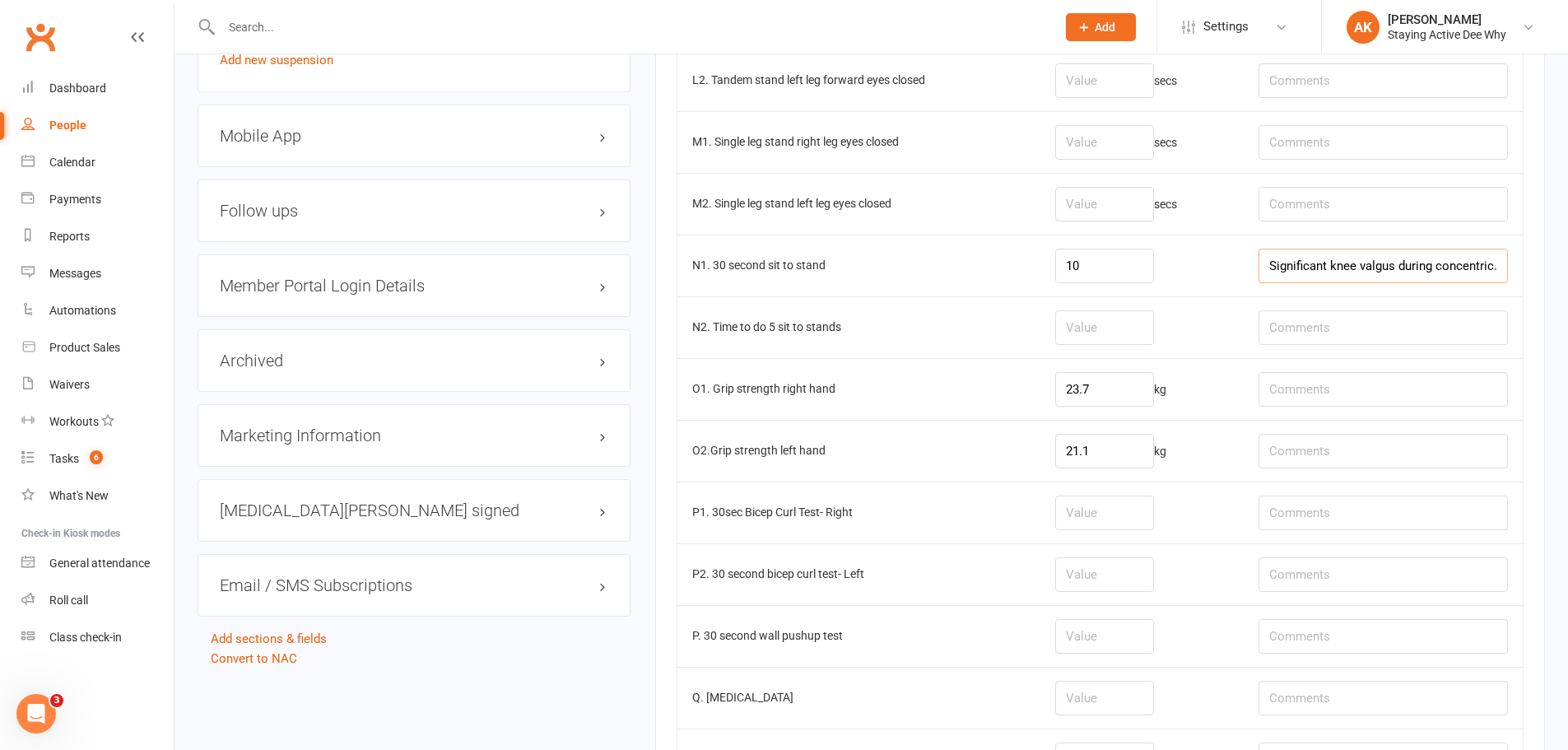
type input "6/10 RPE. Significant knee valgus during concentric."
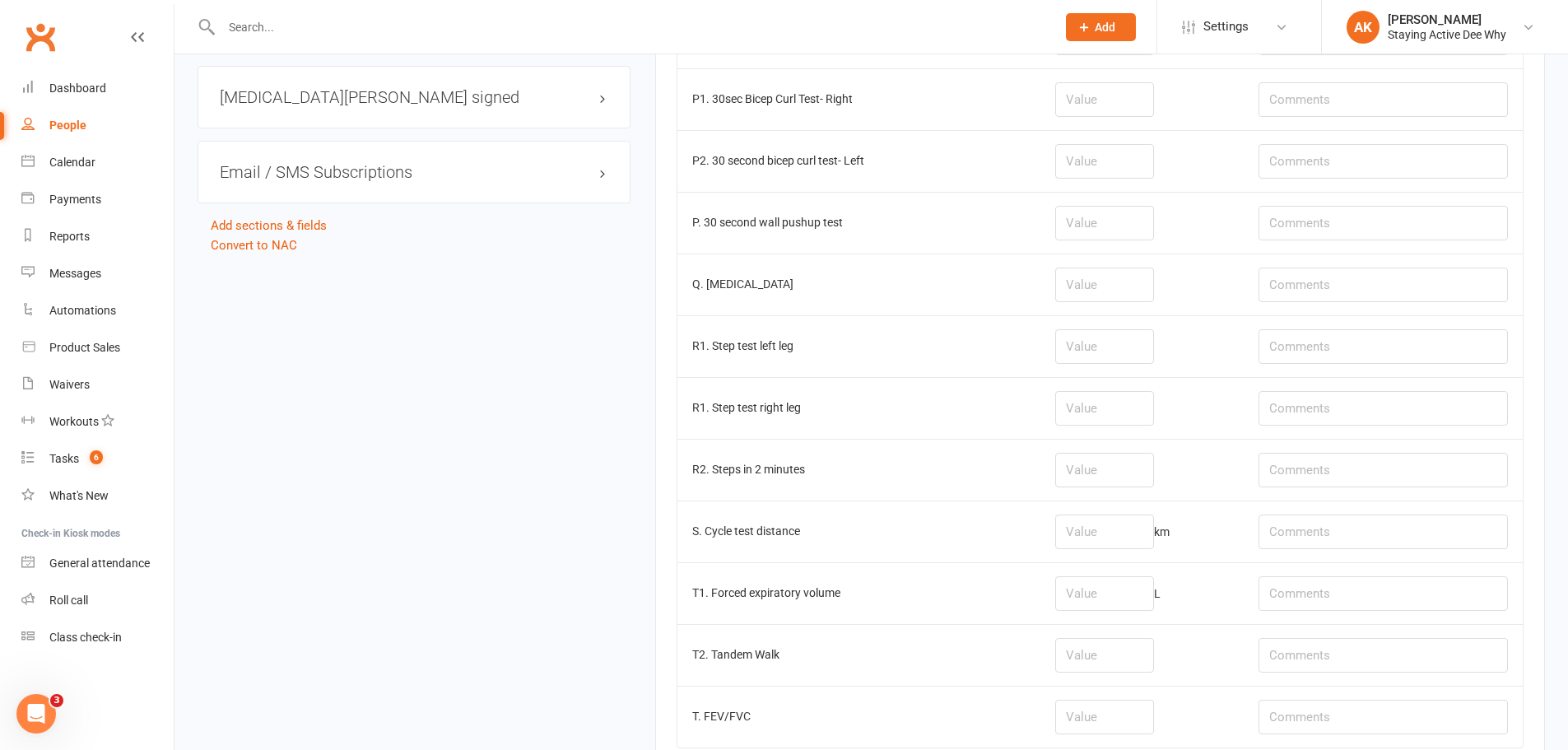
scroll to position [1975, 0]
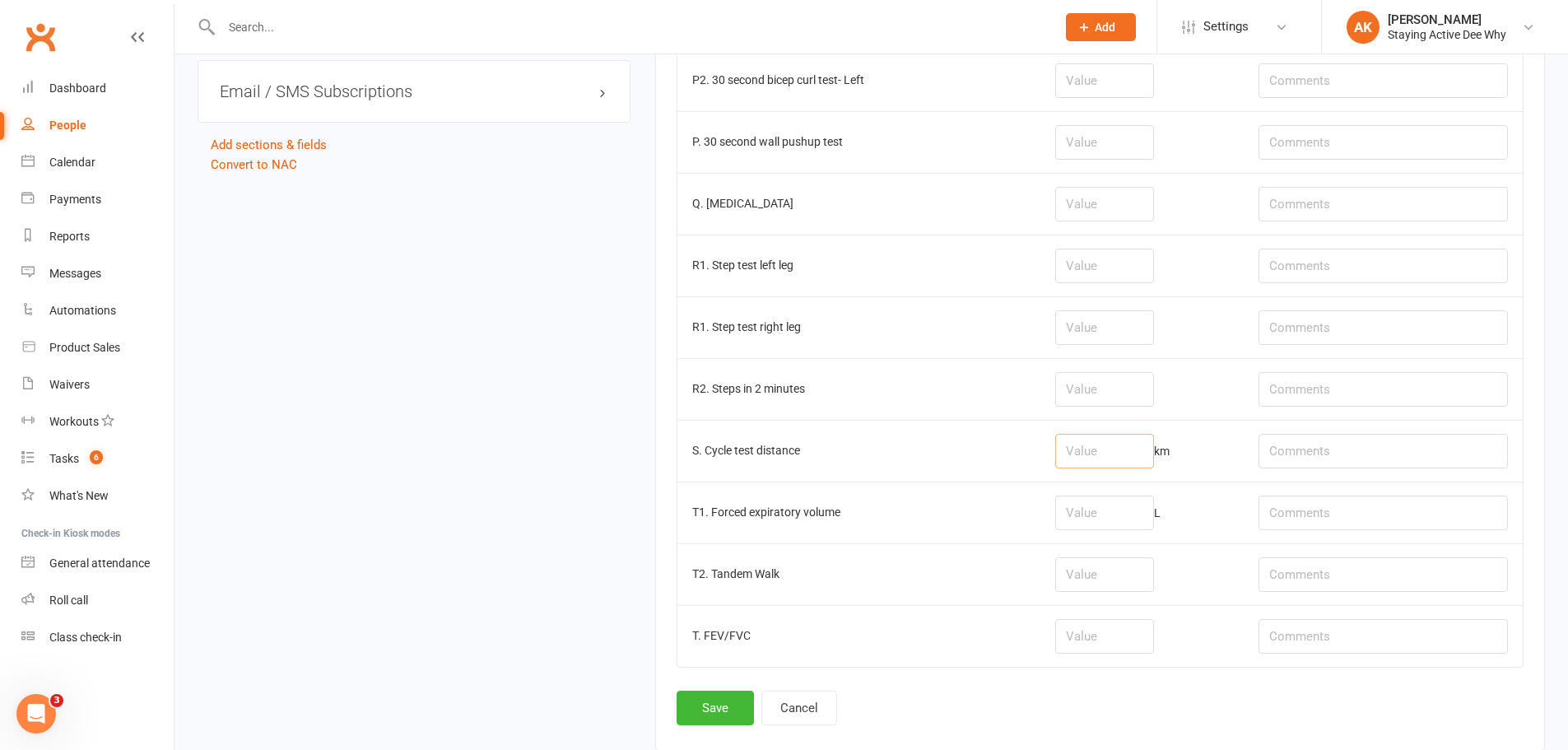
click at [1149, 455] on input "number" at bounding box center [1105, 450] width 99 height 34
type input "0.51"
type input "RPE 5/10"
click at [714, 711] on button "Save" at bounding box center [715, 707] width 77 height 34
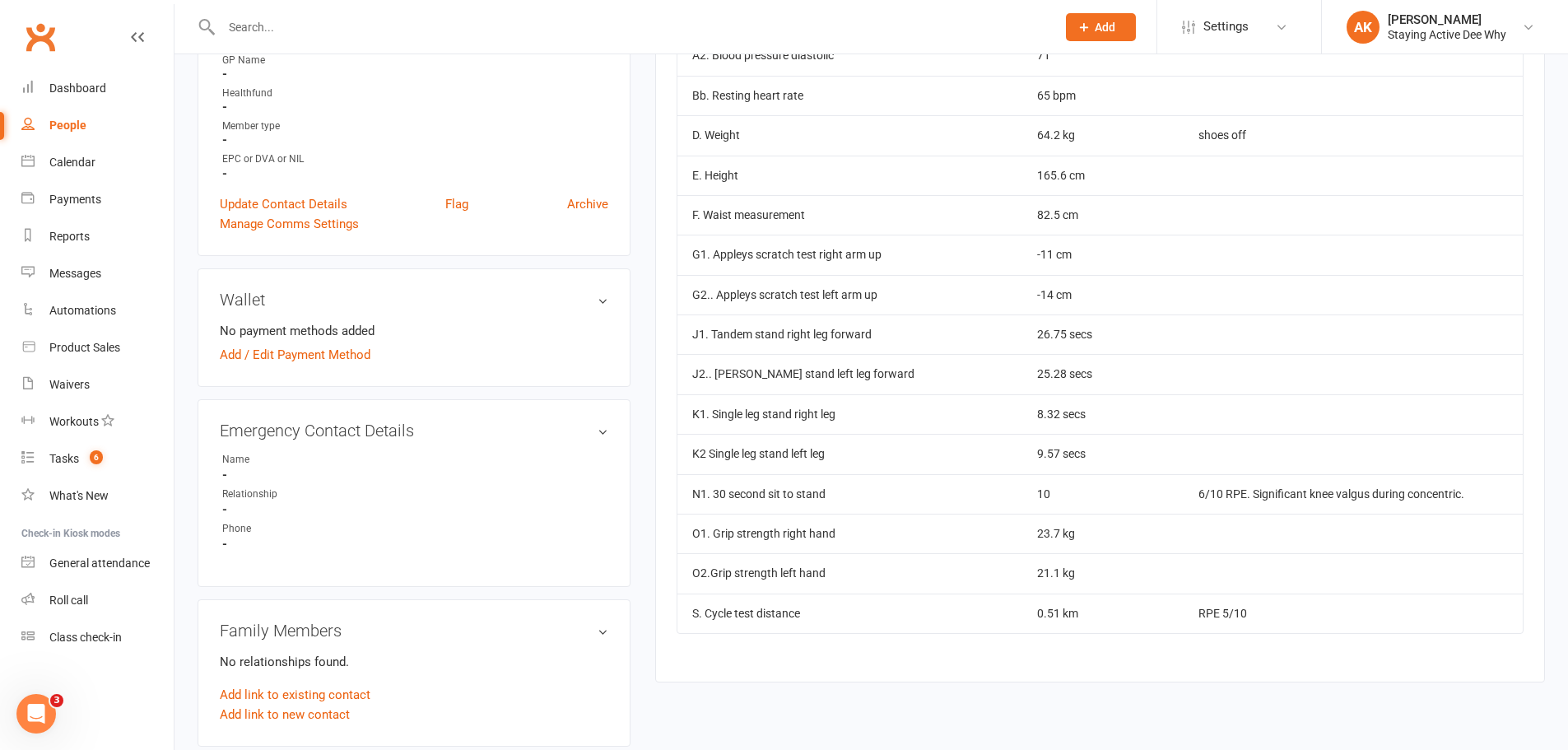
scroll to position [576, 0]
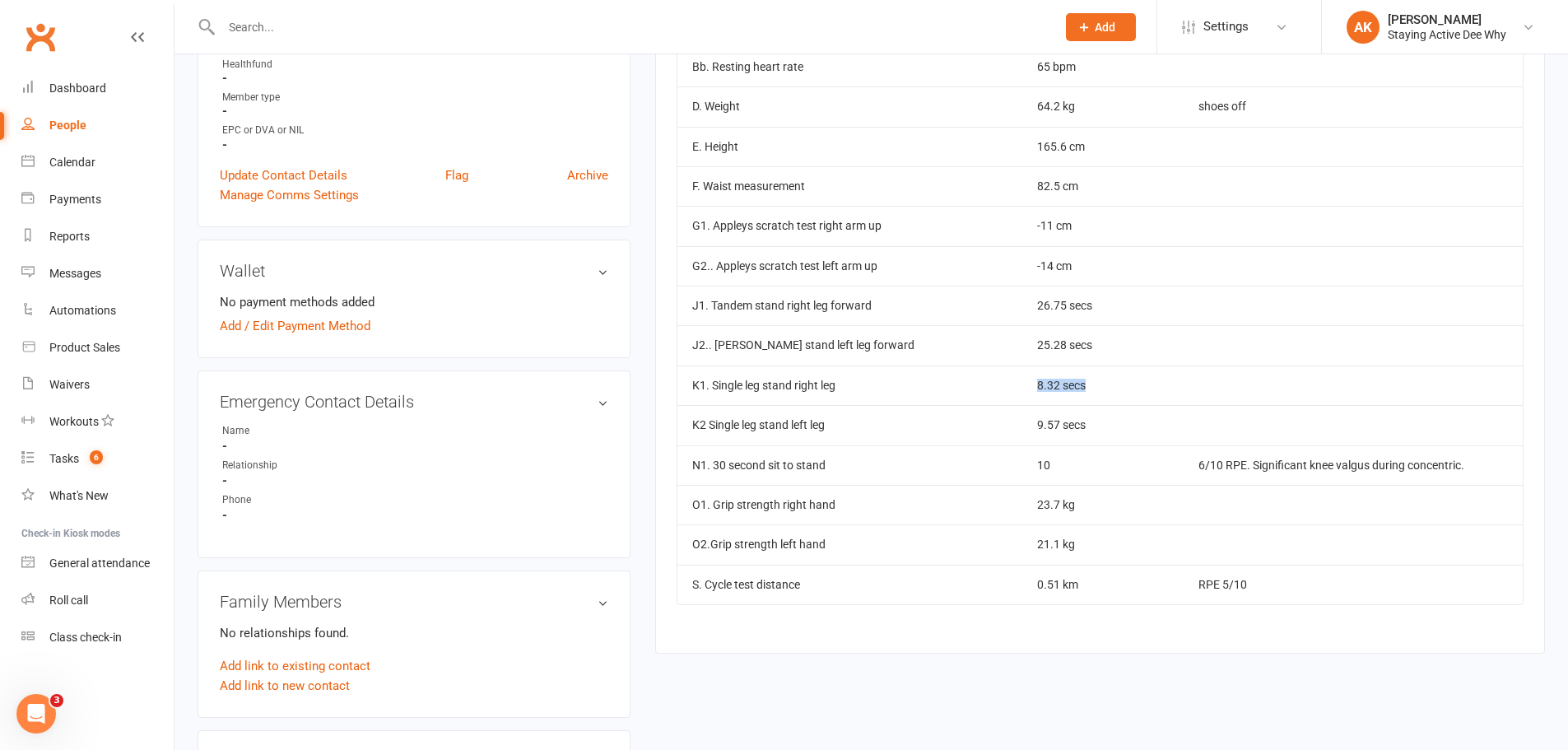
drag, startPoint x: 982, startPoint y: 393, endPoint x: 1094, endPoint y: 383, distance: 112.4
click at [1094, 383] on tr "K1. Single leg stand right leg 8.32 secs" at bounding box center [1100, 385] width 846 height 39
click at [1094, 383] on td "8.32 secs" at bounding box center [1103, 385] width 161 height 39
drag, startPoint x: 1078, startPoint y: 426, endPoint x: 1000, endPoint y: 427, distance: 78.0
click at [1000, 427] on tr "K2 Single leg stand left leg 9.57 secs" at bounding box center [1100, 425] width 846 height 39
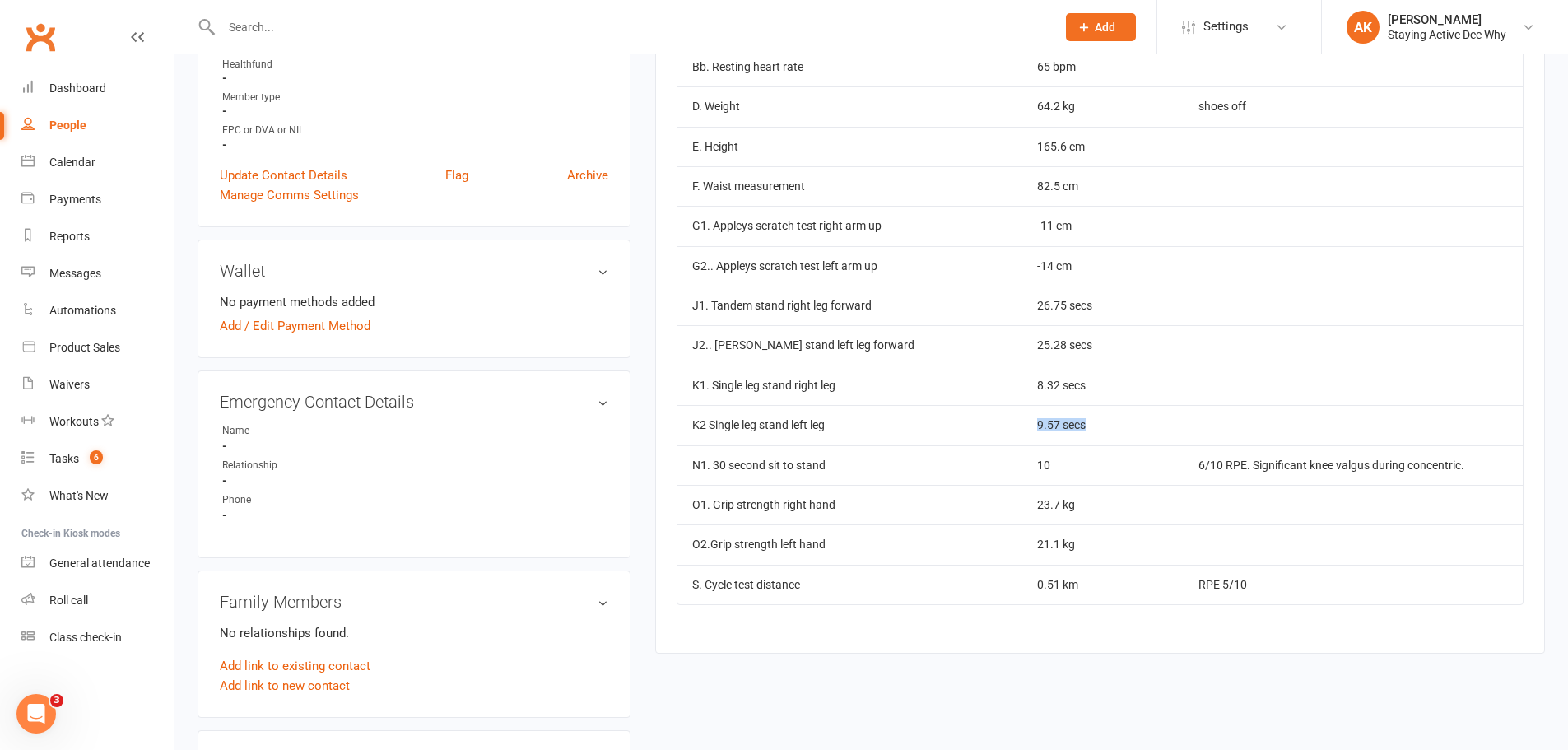
click at [1000, 427] on td "K2 Single leg stand left leg" at bounding box center [850, 425] width 346 height 39
